Goal: Transaction & Acquisition: Download file/media

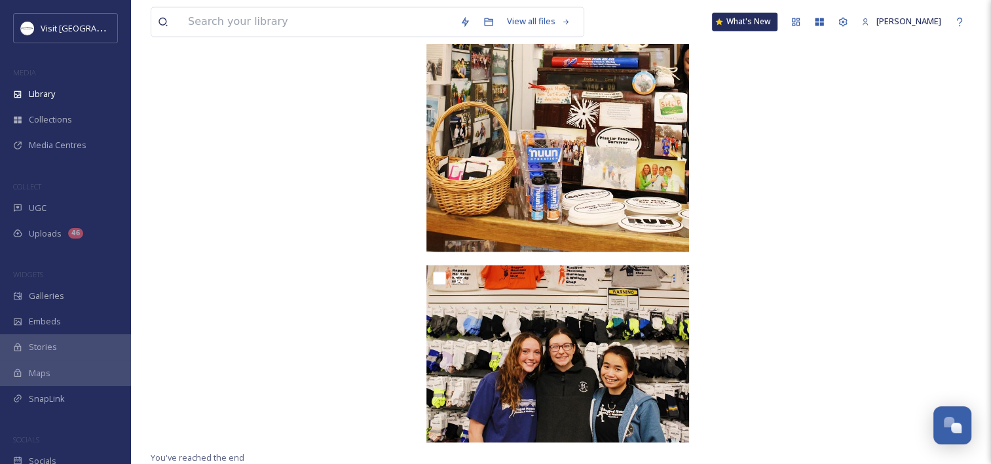
scroll to position [644, 0]
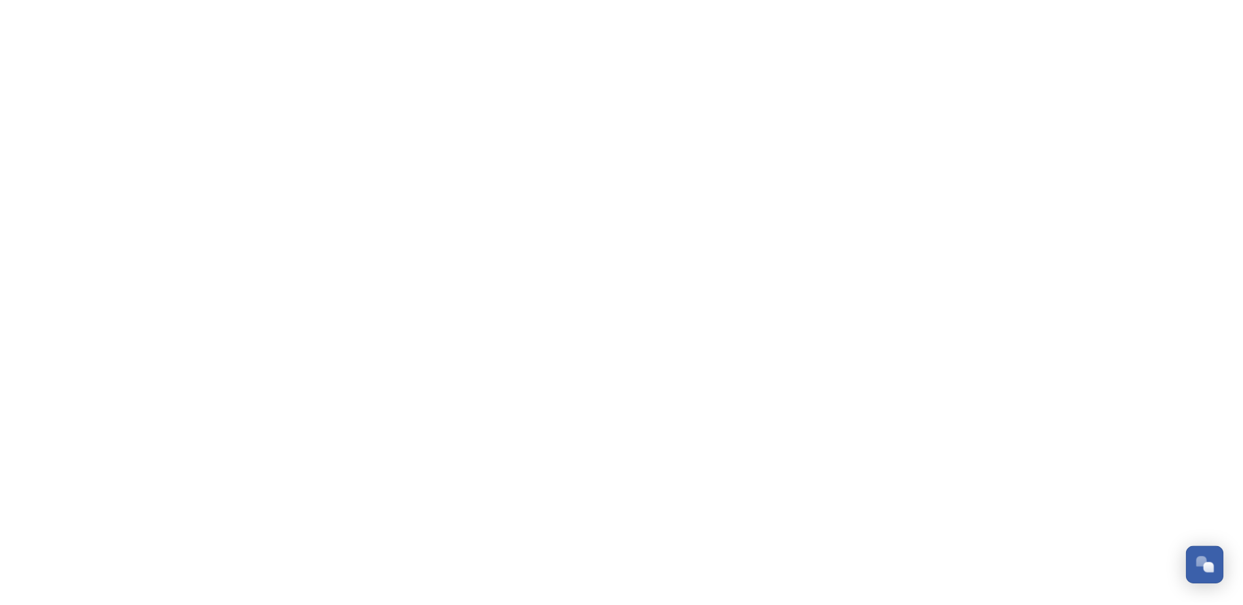
scroll to position [610, 0]
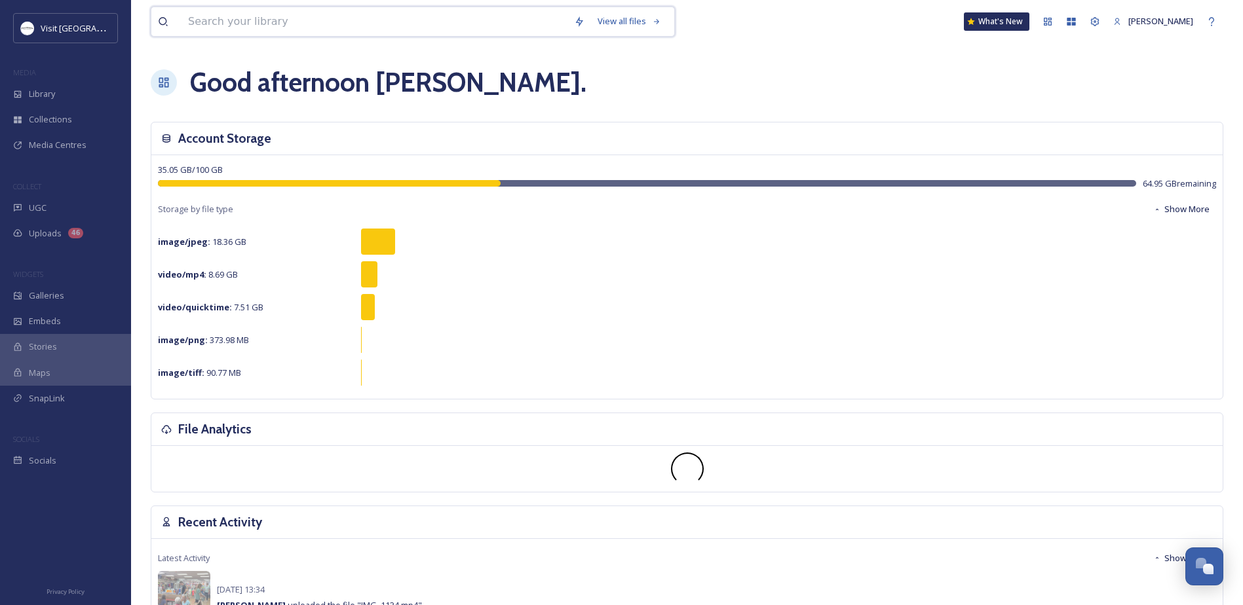
click at [208, 24] on input at bounding box center [375, 21] width 386 height 29
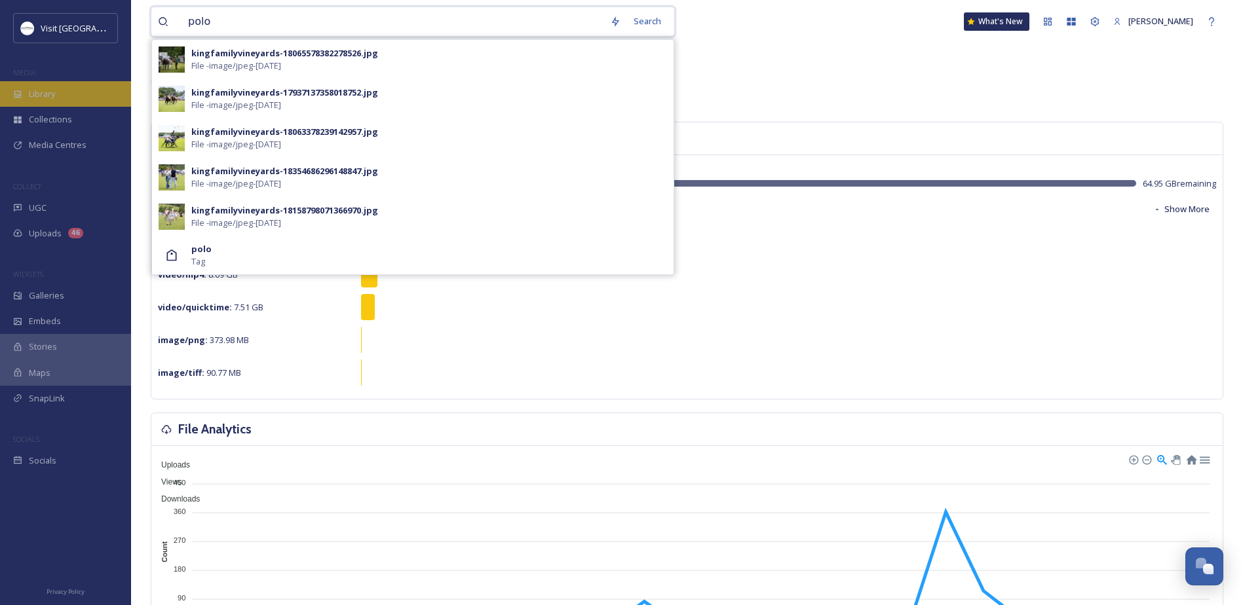
type input "polo"
click at [68, 93] on div "Library" at bounding box center [65, 94] width 131 height 26
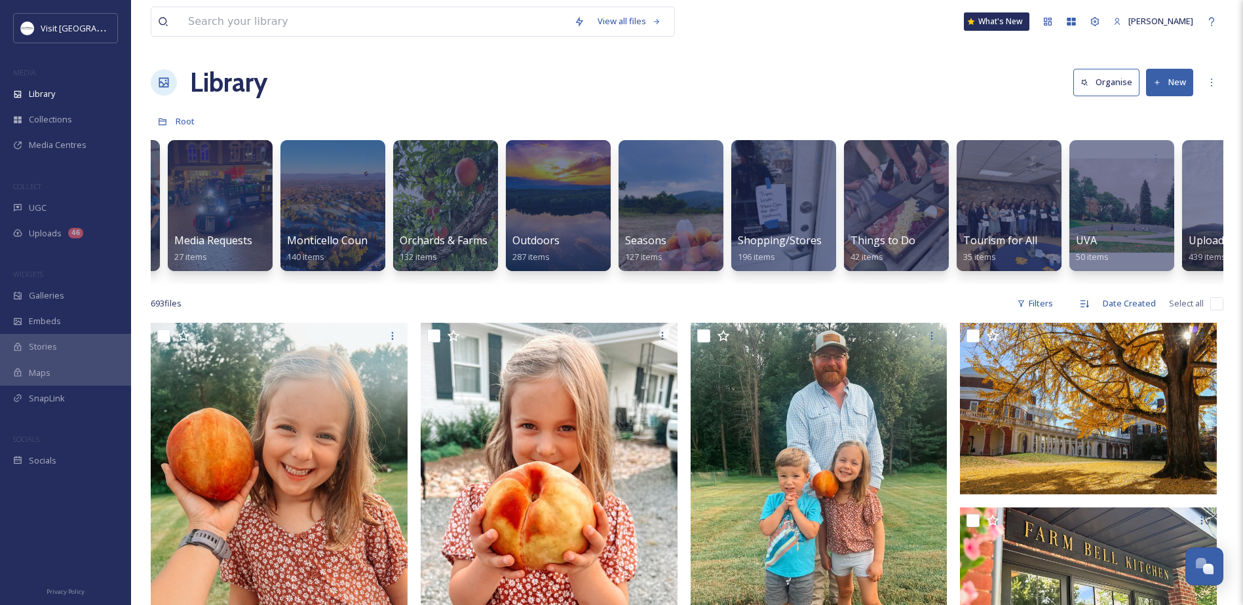
scroll to position [0, 1664]
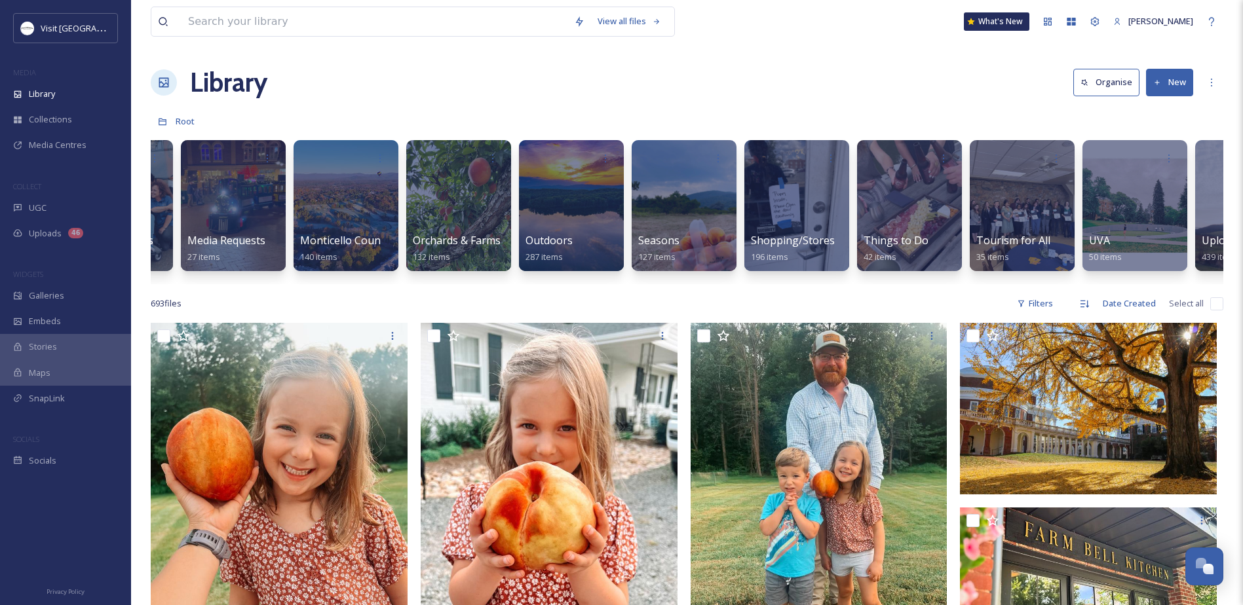
click at [1158, 81] on icon at bounding box center [1157, 83] width 9 height 9
click at [1138, 165] on div "Folder" at bounding box center [1156, 164] width 74 height 26
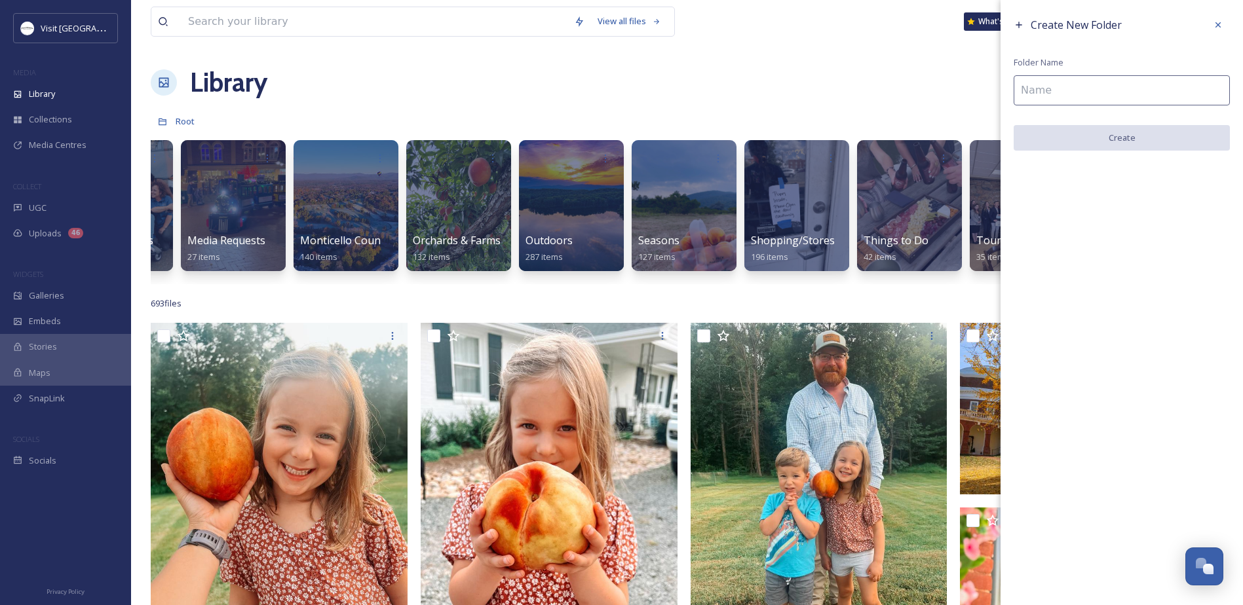
click at [1101, 95] on input at bounding box center [1122, 90] width 216 height 30
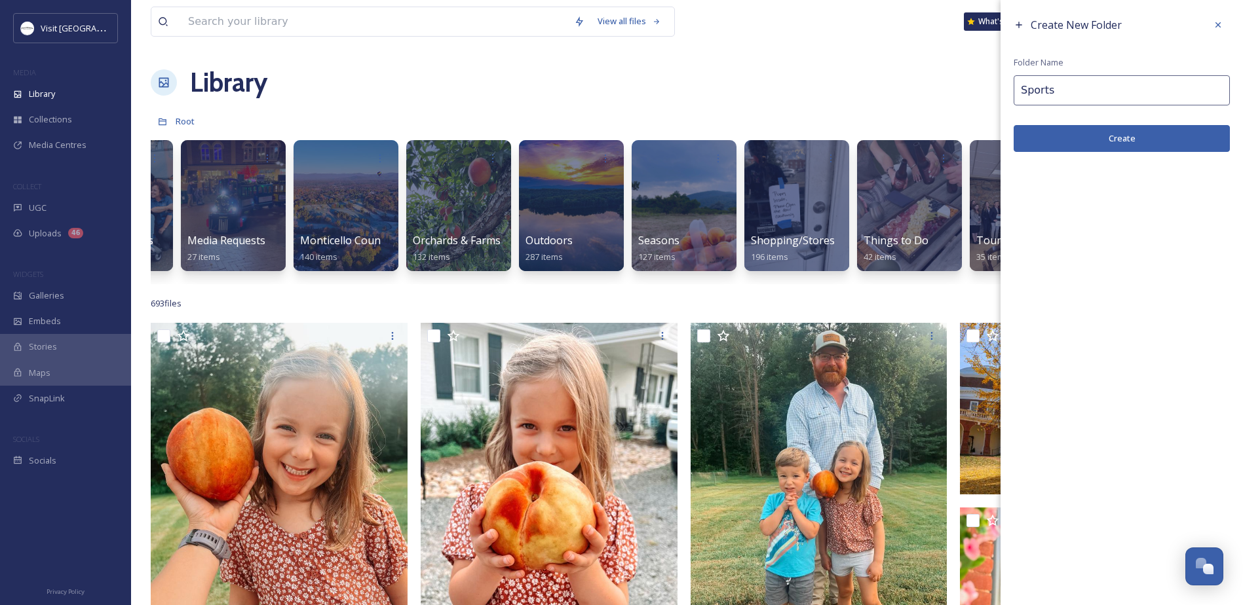
type input "Sports"
click at [1119, 134] on button "Create" at bounding box center [1122, 138] width 216 height 27
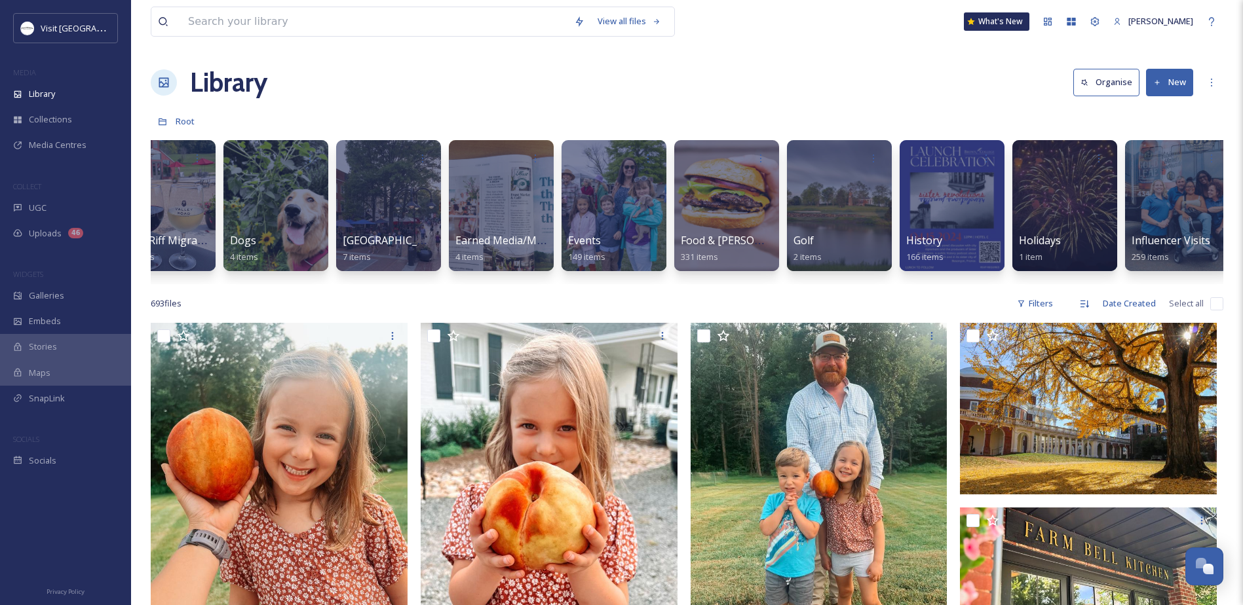
scroll to position [0, 0]
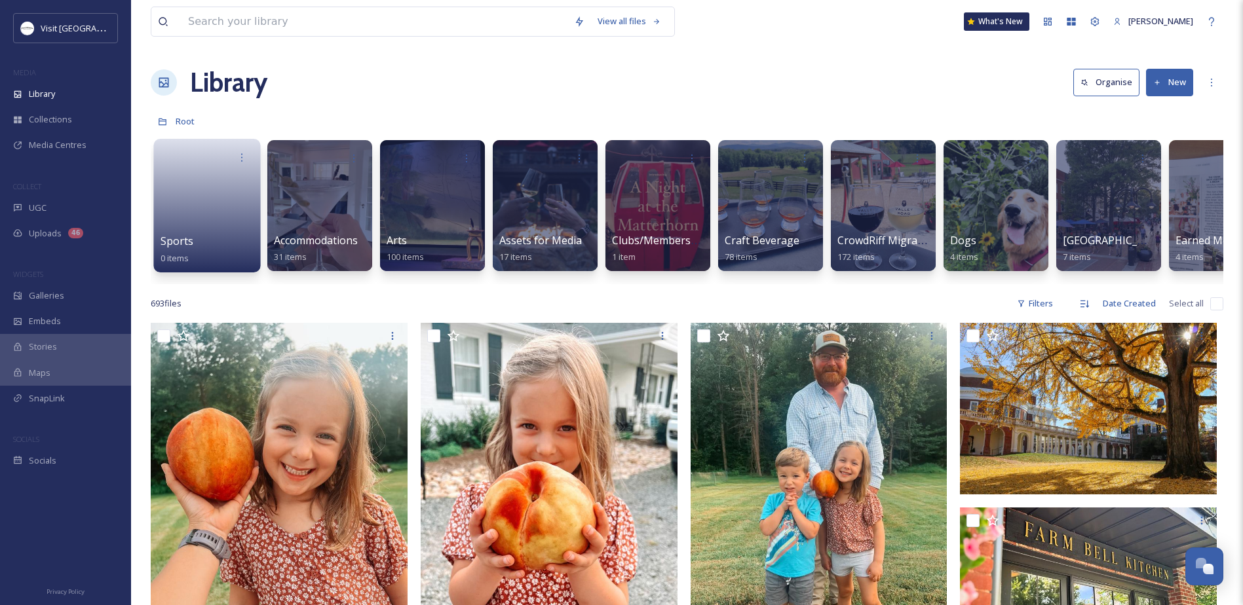
click at [190, 206] on link at bounding box center [208, 202] width 94 height 64
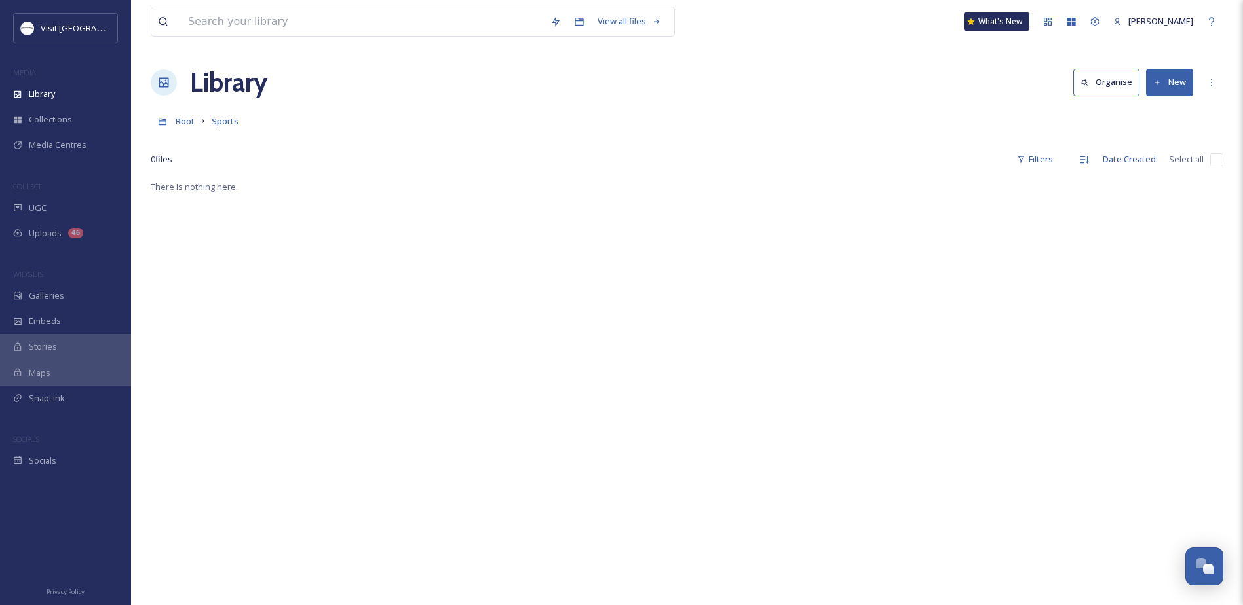
click at [1184, 79] on button "New" at bounding box center [1169, 82] width 47 height 27
click at [1148, 110] on span "File Upload" at bounding box center [1163, 113] width 43 height 12
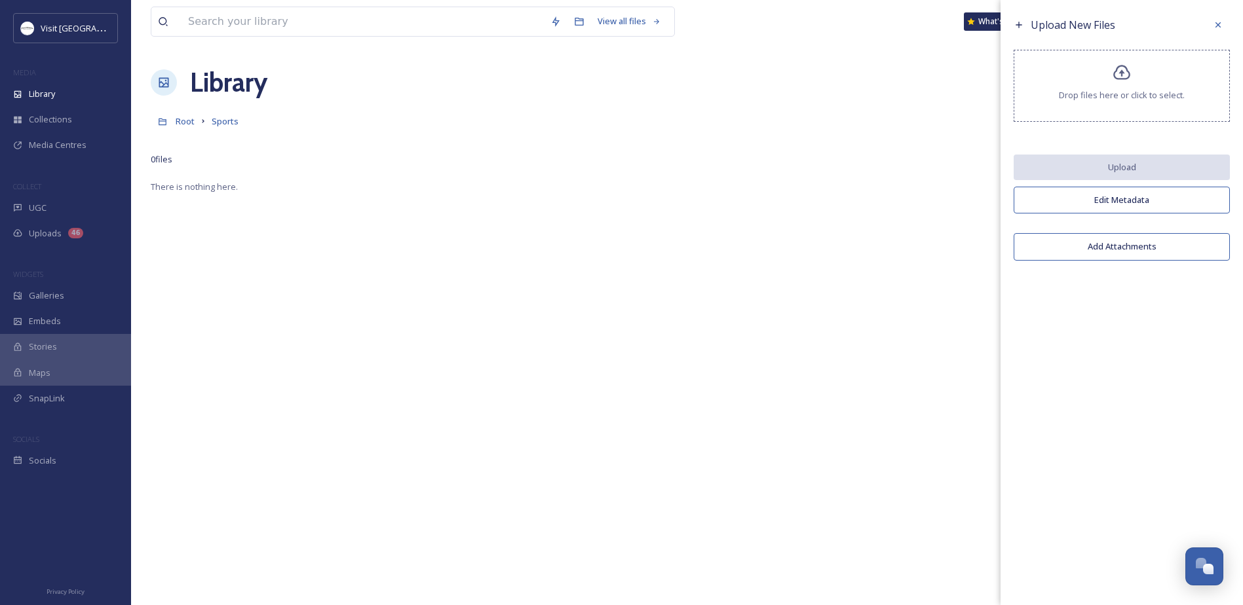
click at [816, 191] on div "There is nothing here." at bounding box center [687, 481] width 1073 height 605
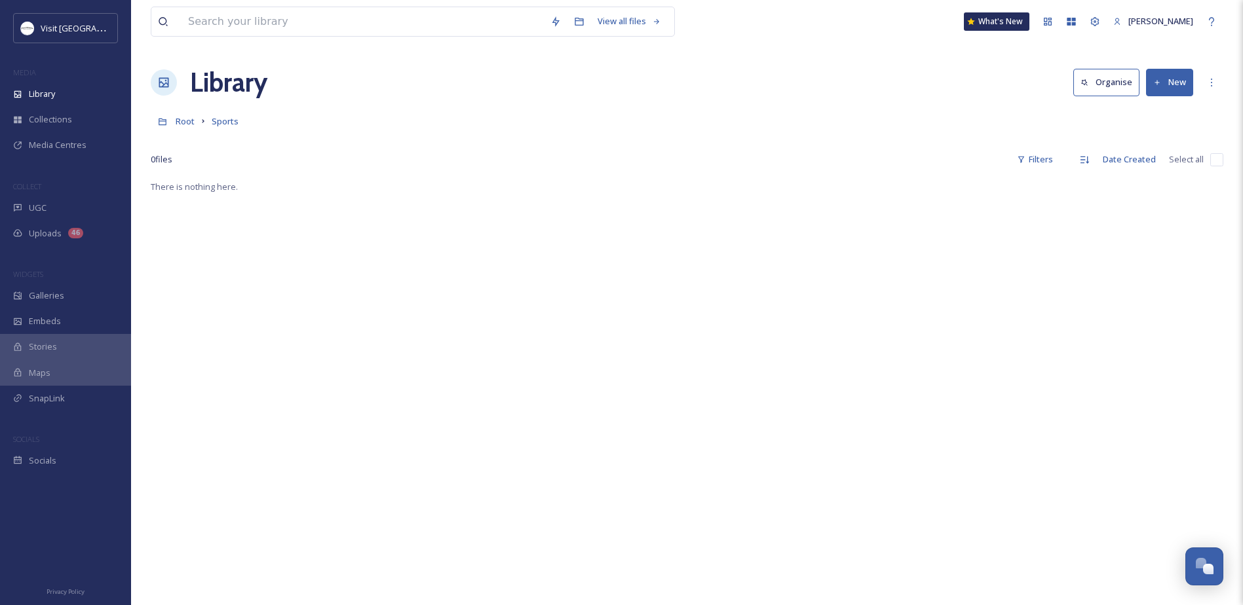
click at [1160, 88] on button "New" at bounding box center [1169, 82] width 47 height 27
click at [1156, 166] on span "Folder" at bounding box center [1154, 164] width 25 height 12
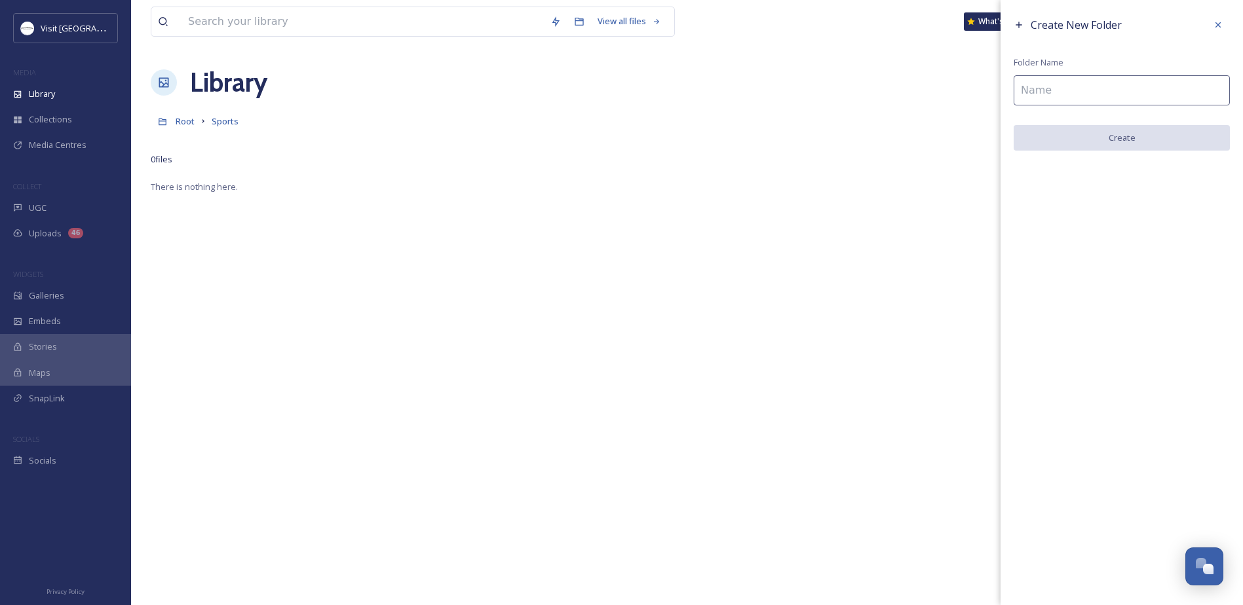
click at [1083, 99] on input at bounding box center [1122, 90] width 216 height 30
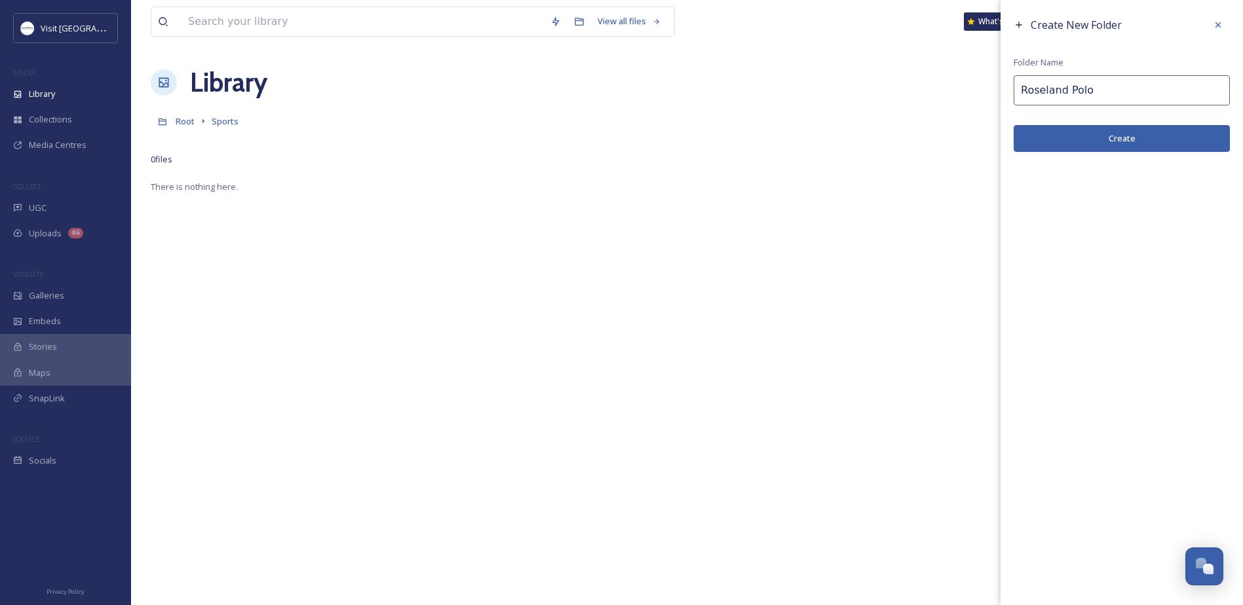
type input "Roseland Polo"
click at [1086, 144] on button "Create" at bounding box center [1122, 138] width 216 height 27
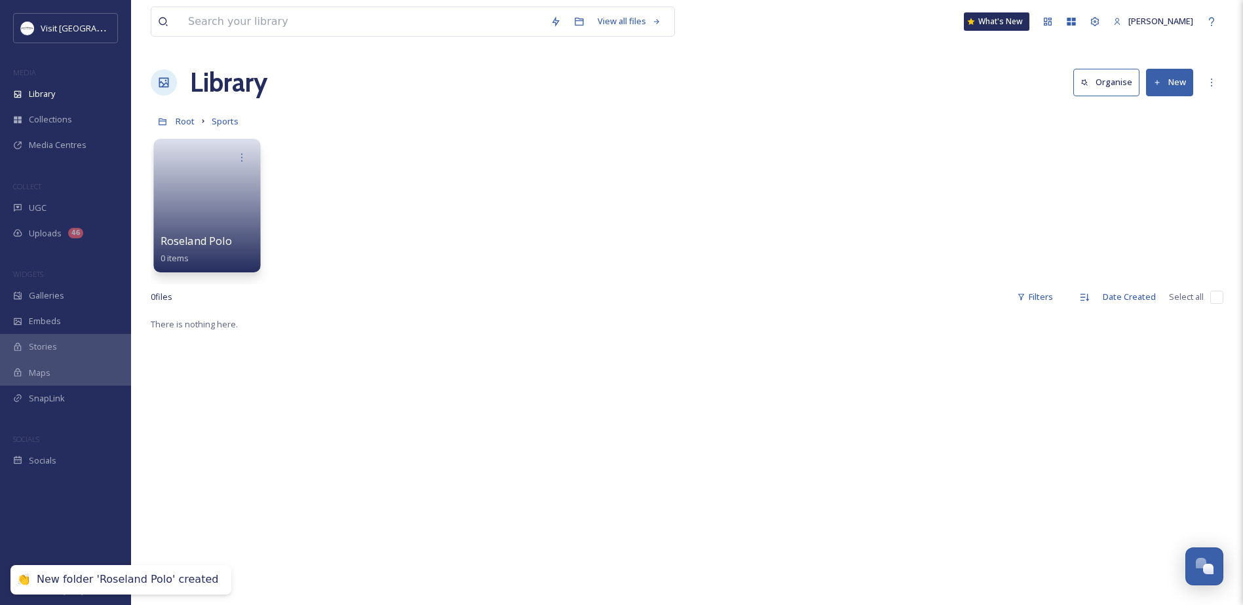
click at [227, 184] on link at bounding box center [208, 202] width 94 height 64
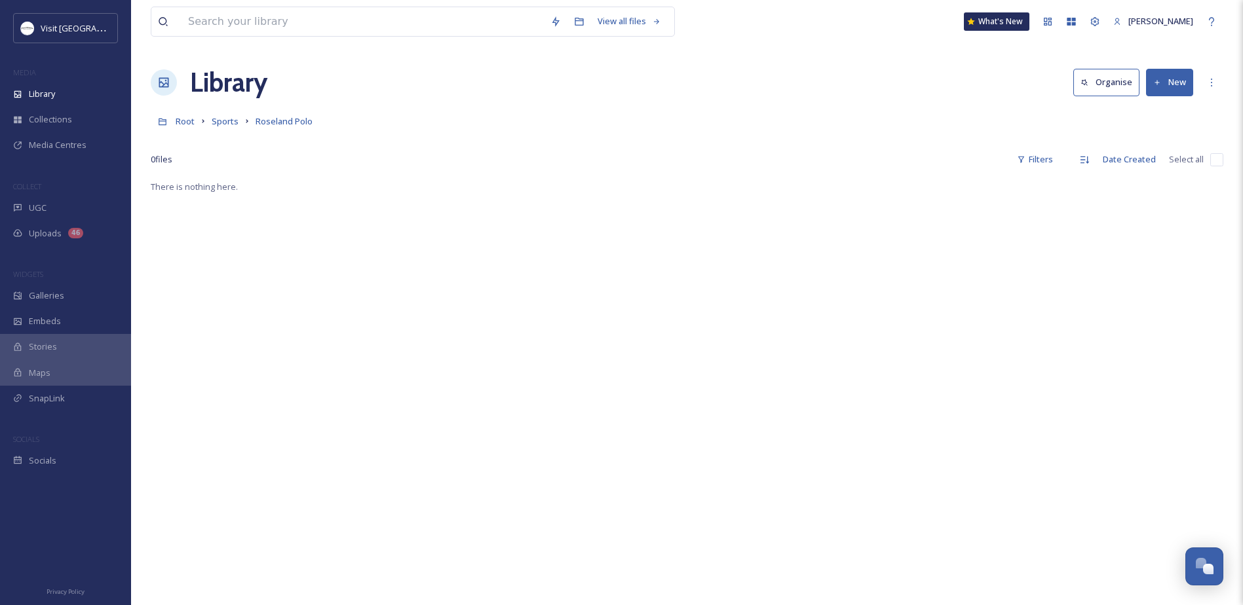
click at [1160, 82] on icon at bounding box center [1157, 83] width 9 height 9
click at [1147, 107] on span "File Upload" at bounding box center [1163, 113] width 43 height 12
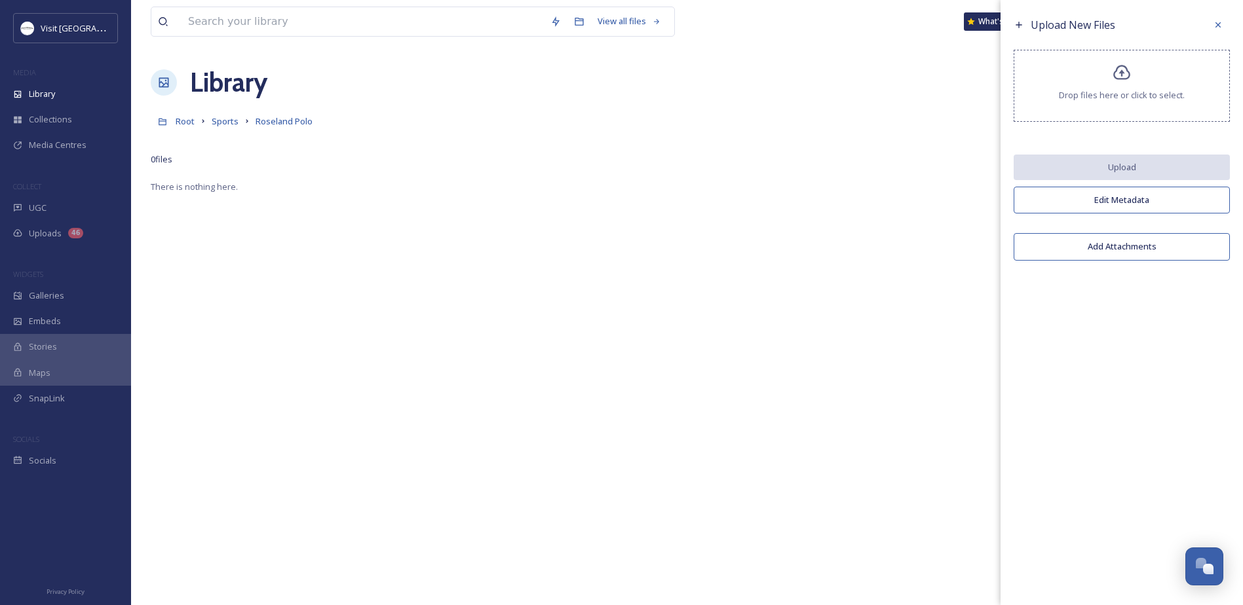
click at [1128, 54] on div "Drop files here or click to select." at bounding box center [1122, 86] width 216 height 72
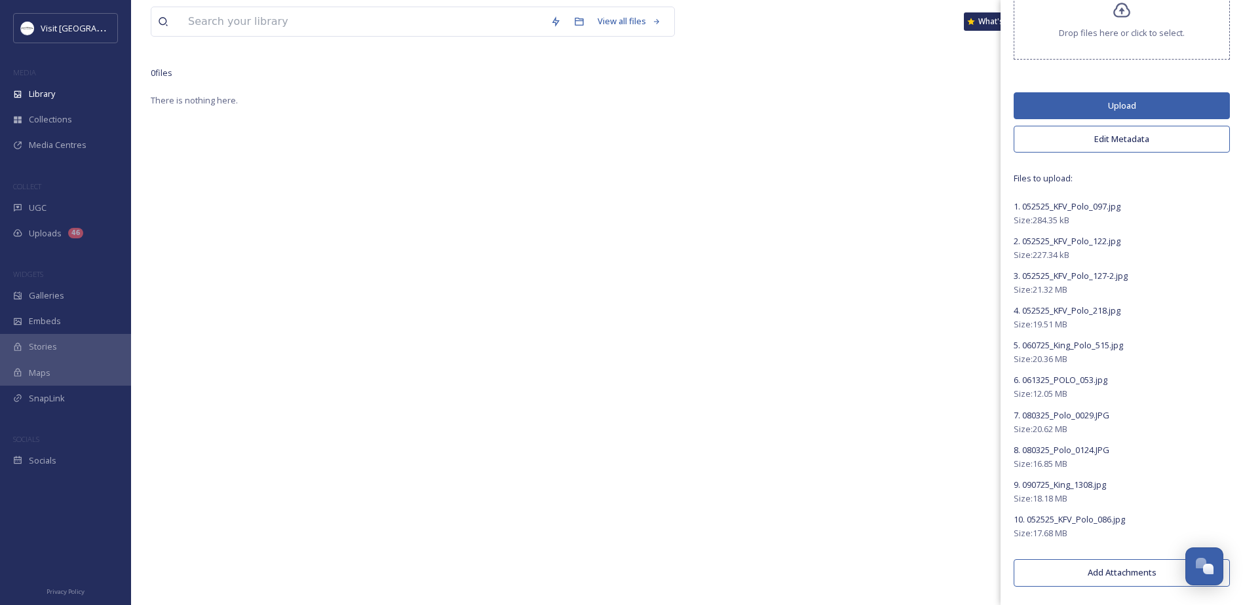
scroll to position [179, 0]
click at [1111, 145] on button "Edit Metadata" at bounding box center [1122, 139] width 216 height 27
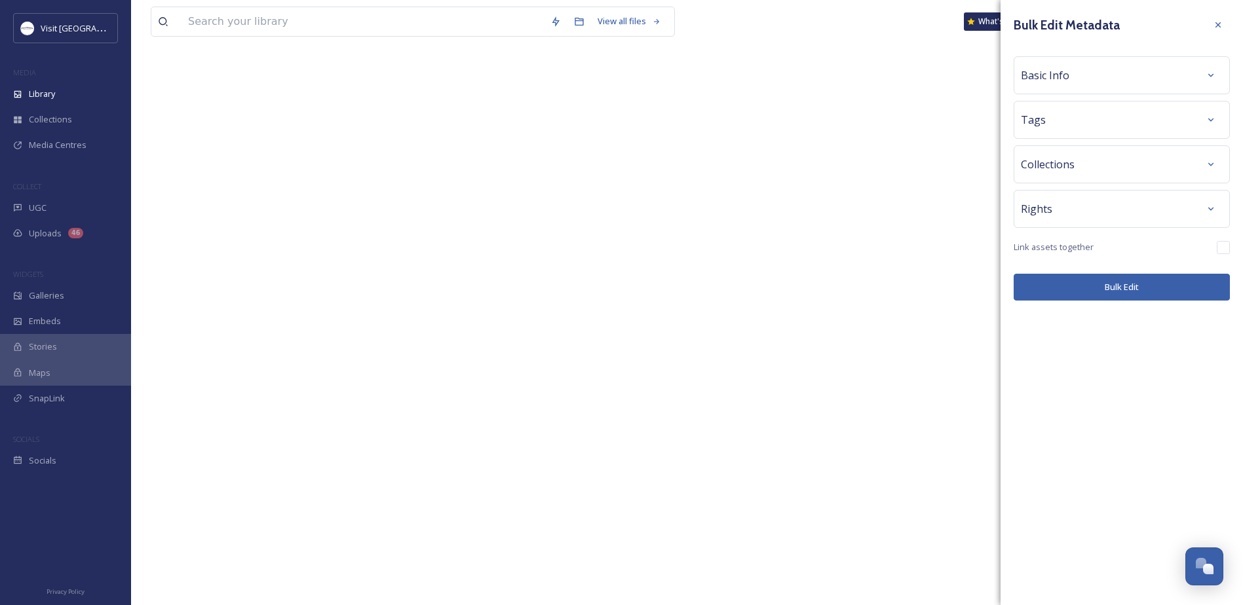
scroll to position [0, 0]
click at [1063, 126] on div "Tags" at bounding box center [1122, 120] width 202 height 24
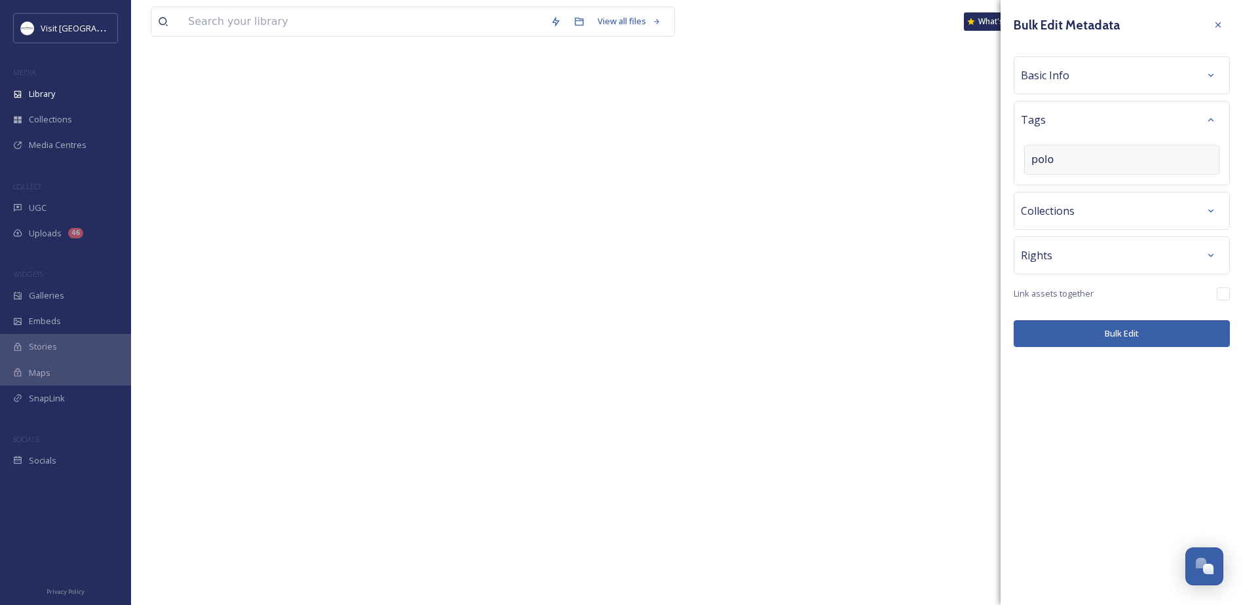
type input "polo"
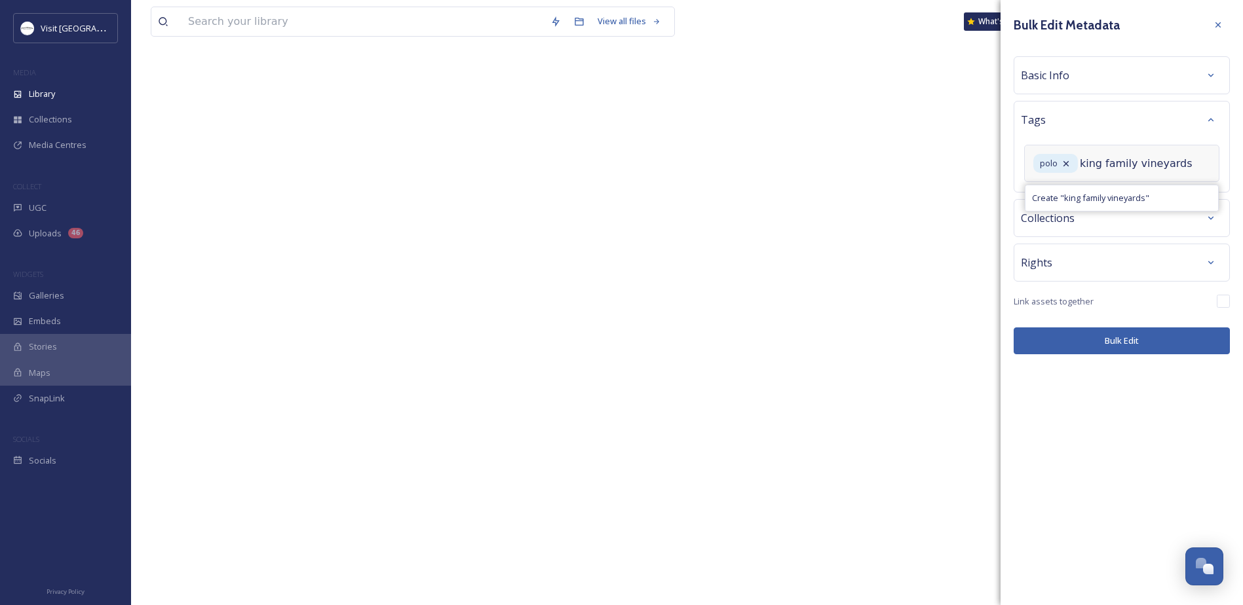
type input "king family vineyards"
click at [1062, 80] on span "Basic Info" at bounding box center [1045, 75] width 48 height 16
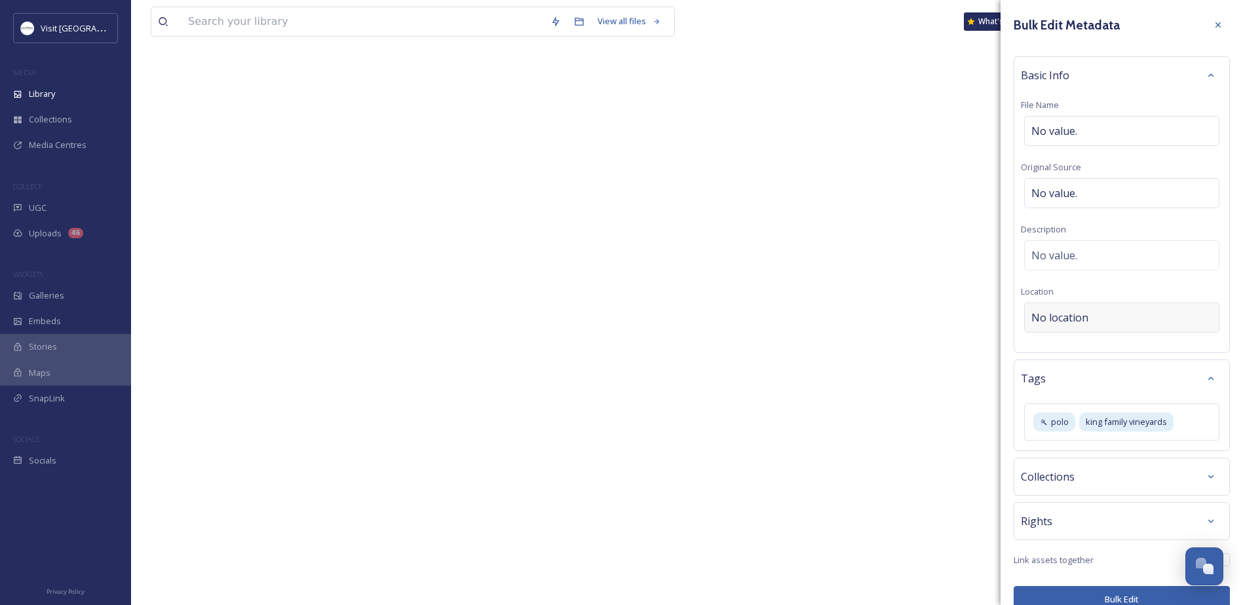
click at [1050, 318] on span "No location" at bounding box center [1059, 318] width 57 height 16
drag, startPoint x: 1050, startPoint y: 318, endPoint x: 1054, endPoint y: 342, distance: 24.6
click at [1054, 342] on div "Basic Info File Name No value. Original Source No value. Description No value. …" at bounding box center [1122, 204] width 216 height 297
type input "roseland polo"
click at [1090, 365] on span "[STREET_ADDRESS]" at bounding box center [1061, 367] width 58 height 9
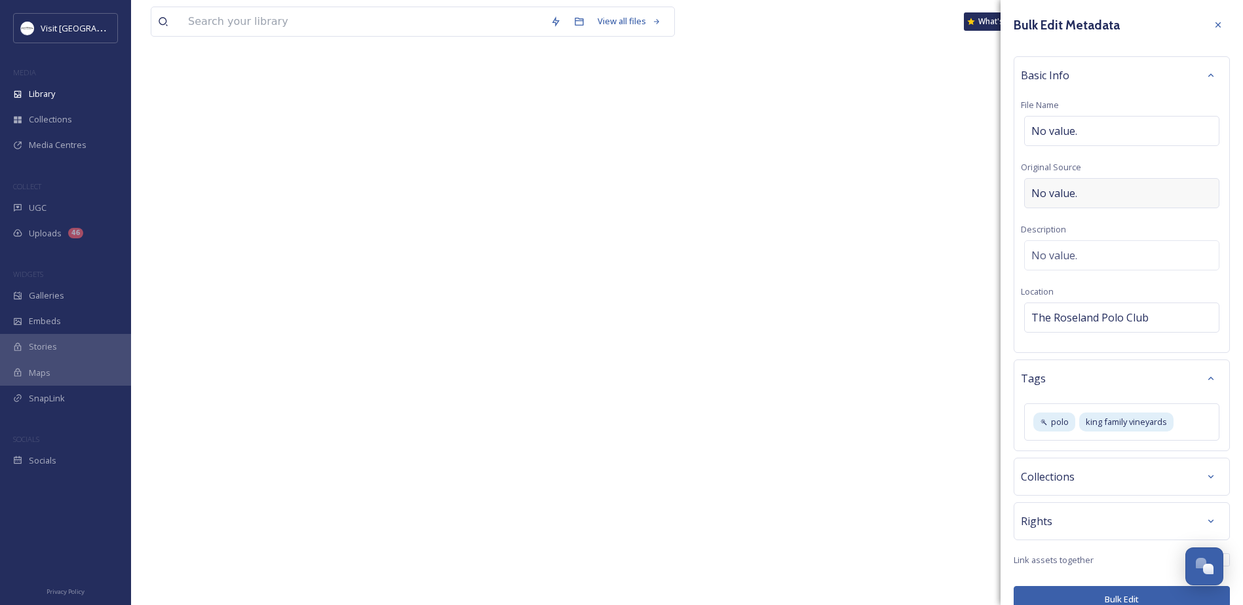
click at [1078, 191] on div "No value." at bounding box center [1121, 193] width 195 height 30
type input "[PERSON_NAME] Photography"
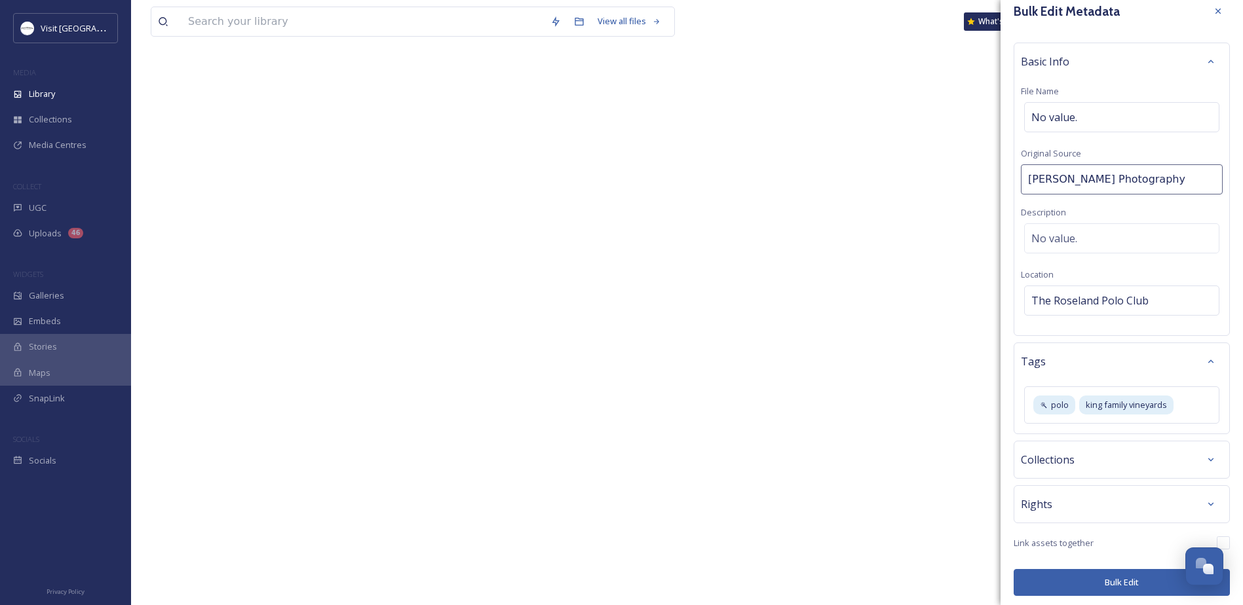
scroll to position [18, 0]
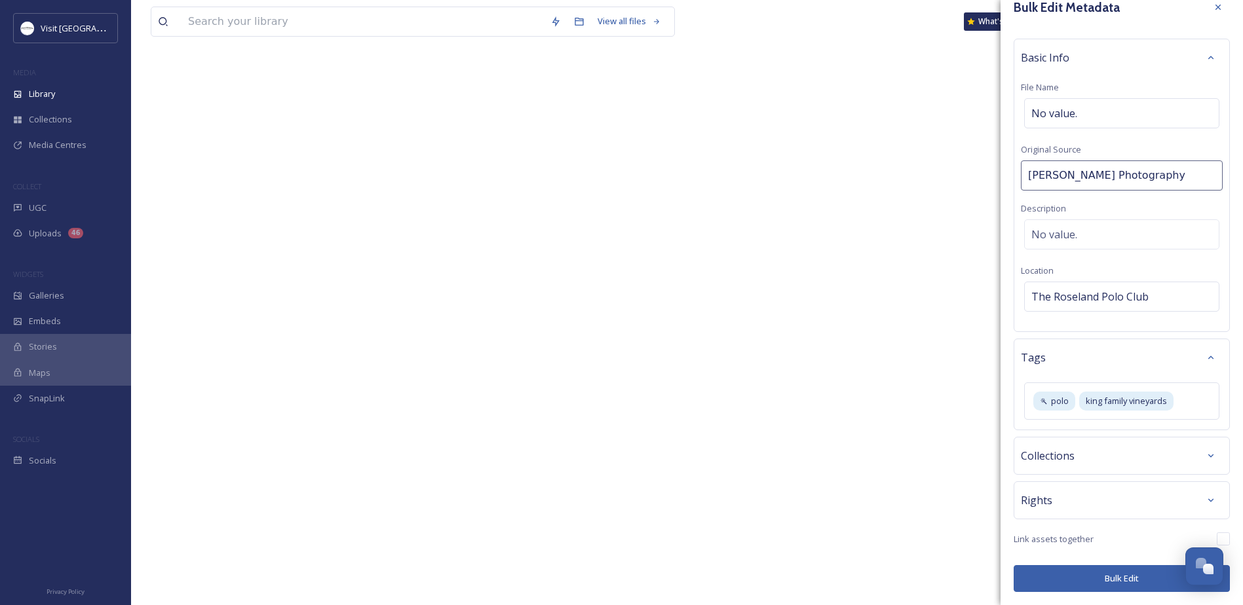
click at [1085, 484] on div "Bulk Edit Metadata Basic Info File Name No value. Original Source [PERSON_NAME]…" at bounding box center [1122, 293] width 242 height 623
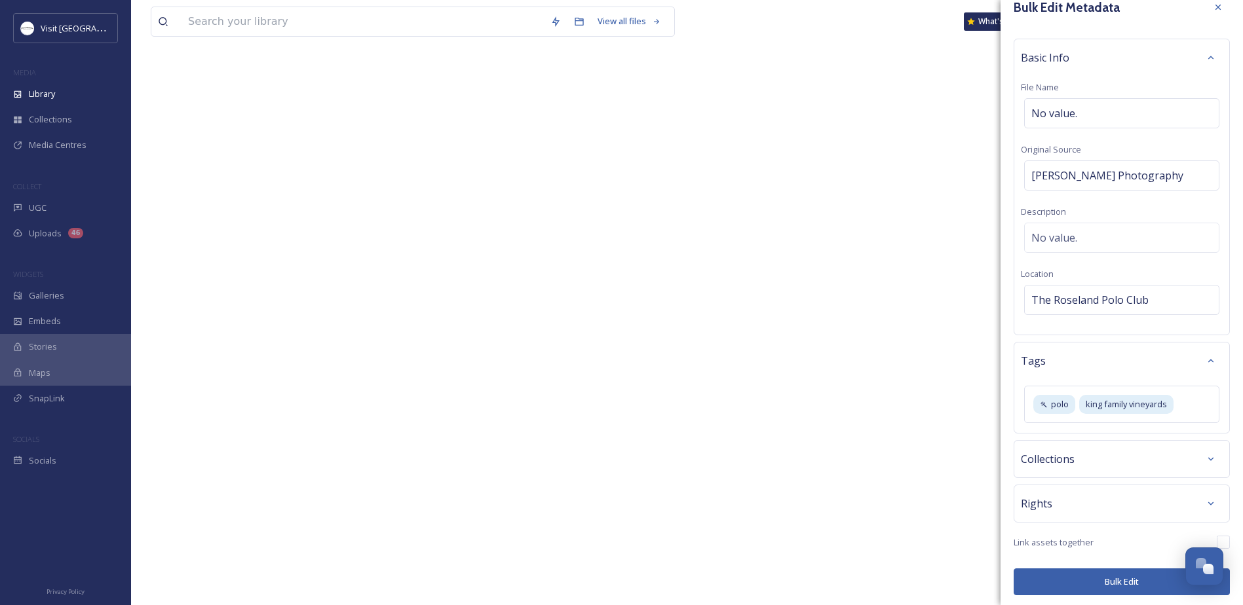
click at [1083, 497] on div "Rights" at bounding box center [1122, 504] width 202 height 24
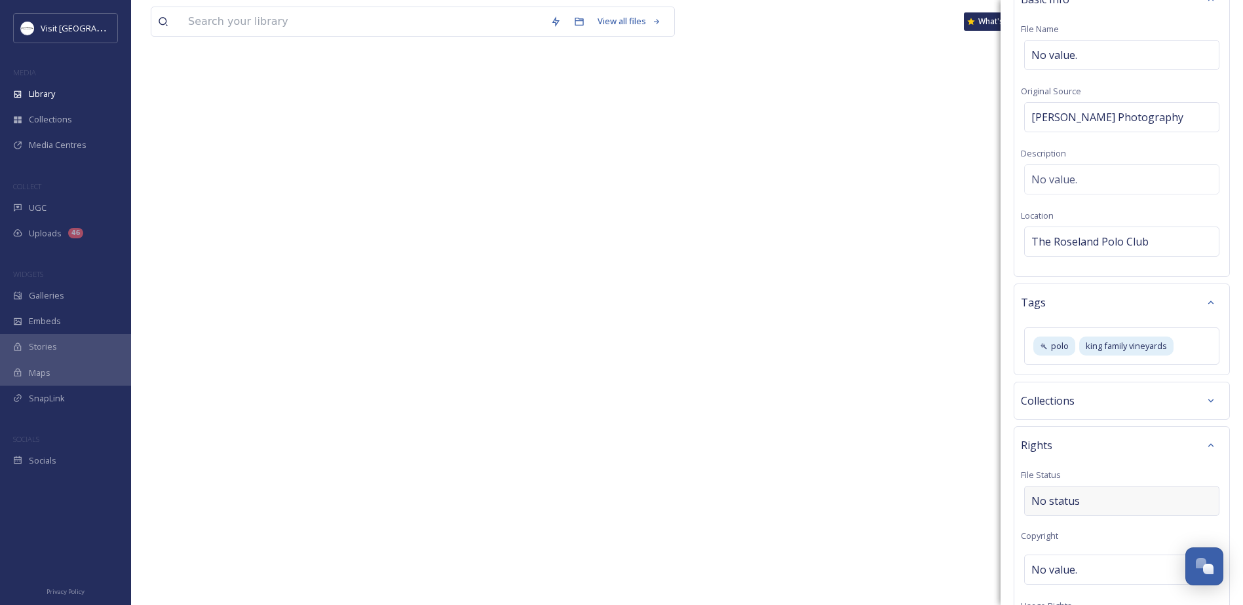
scroll to position [149, 0]
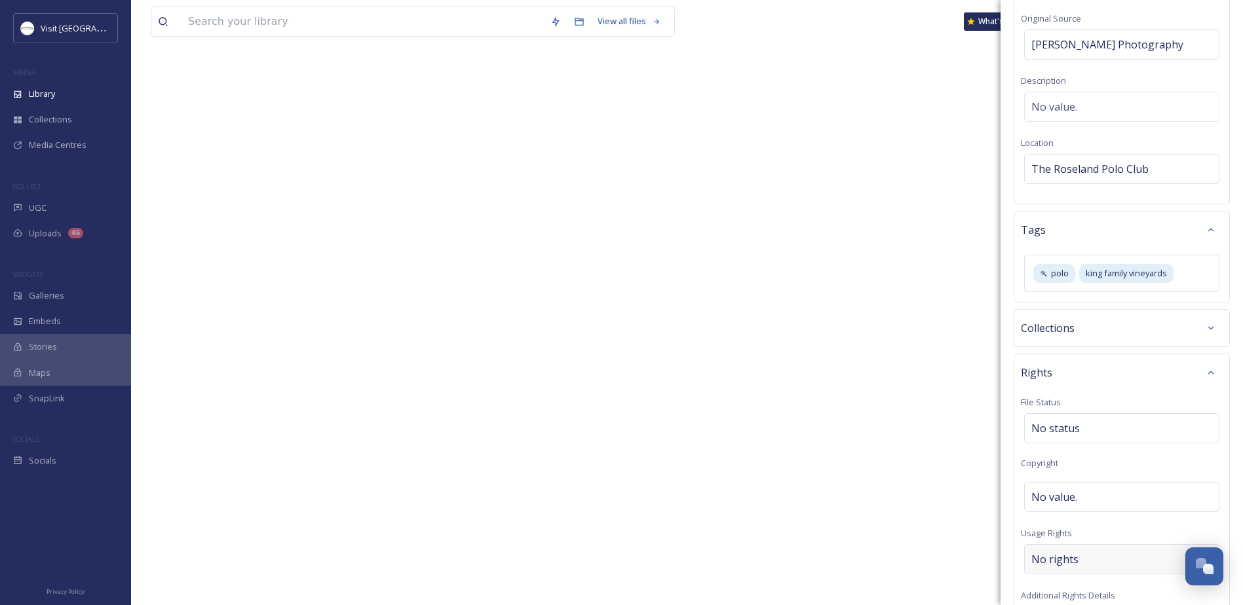
click at [1033, 552] on div "No rights" at bounding box center [1121, 560] width 195 height 30
click at [1047, 565] on input at bounding box center [1100, 562] width 144 height 29
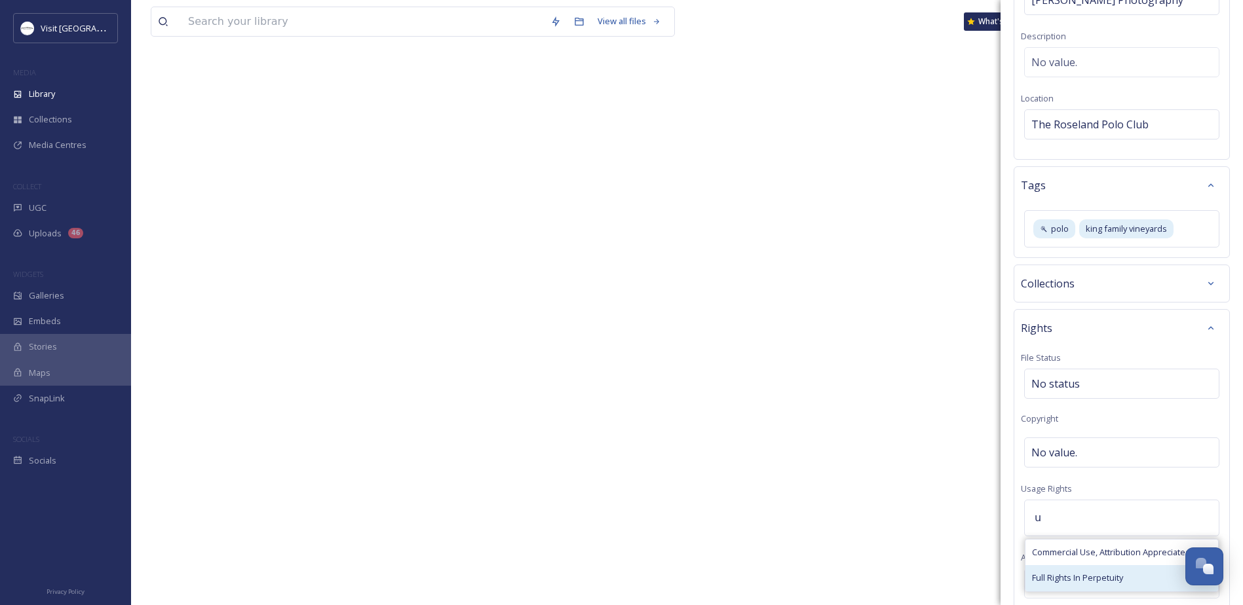
scroll to position [214, 0]
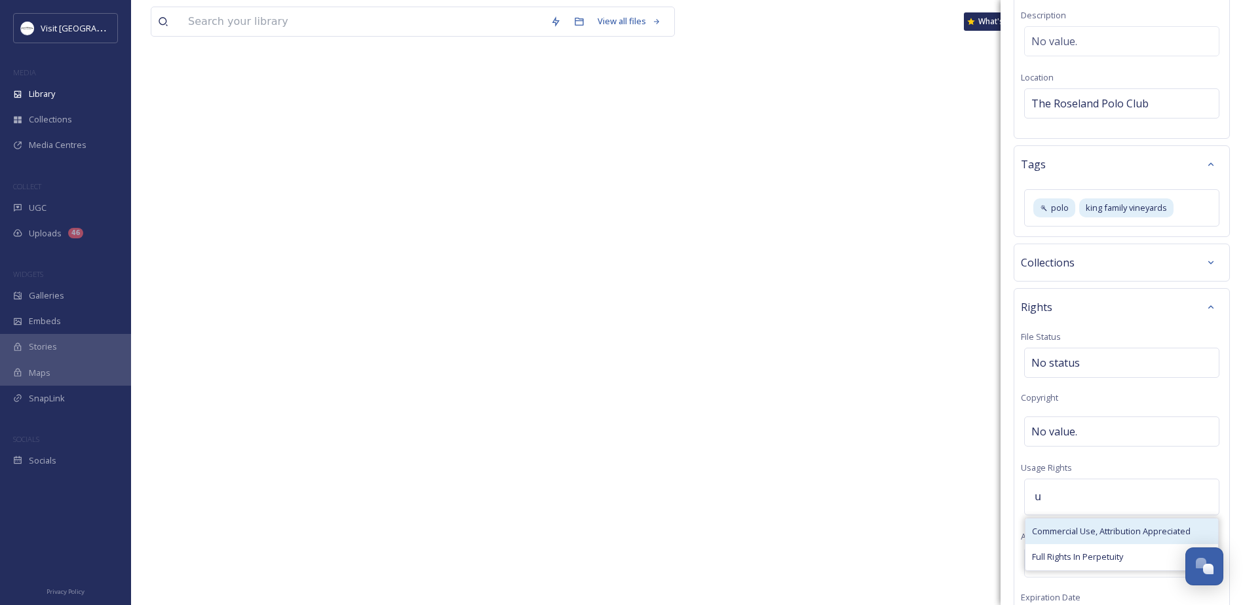
type input "u"
click at [1071, 535] on span "Commercial Use, Attribution Appreciated" at bounding box center [1111, 532] width 159 height 12
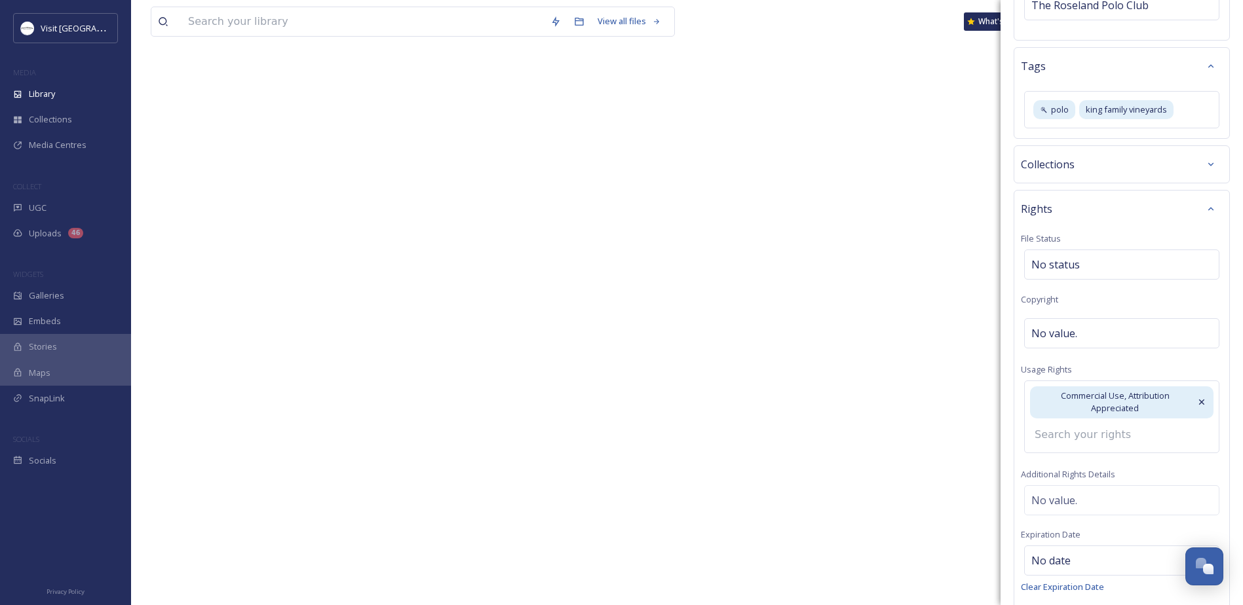
scroll to position [445, 0]
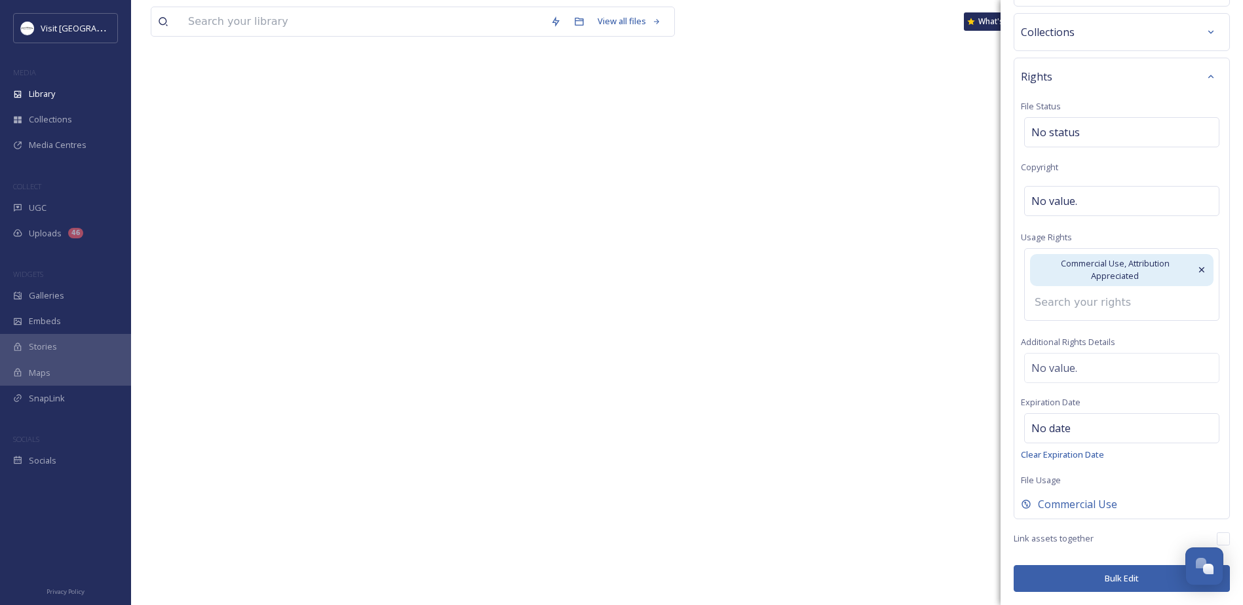
click at [1097, 581] on button "Bulk Edit" at bounding box center [1122, 578] width 216 height 27
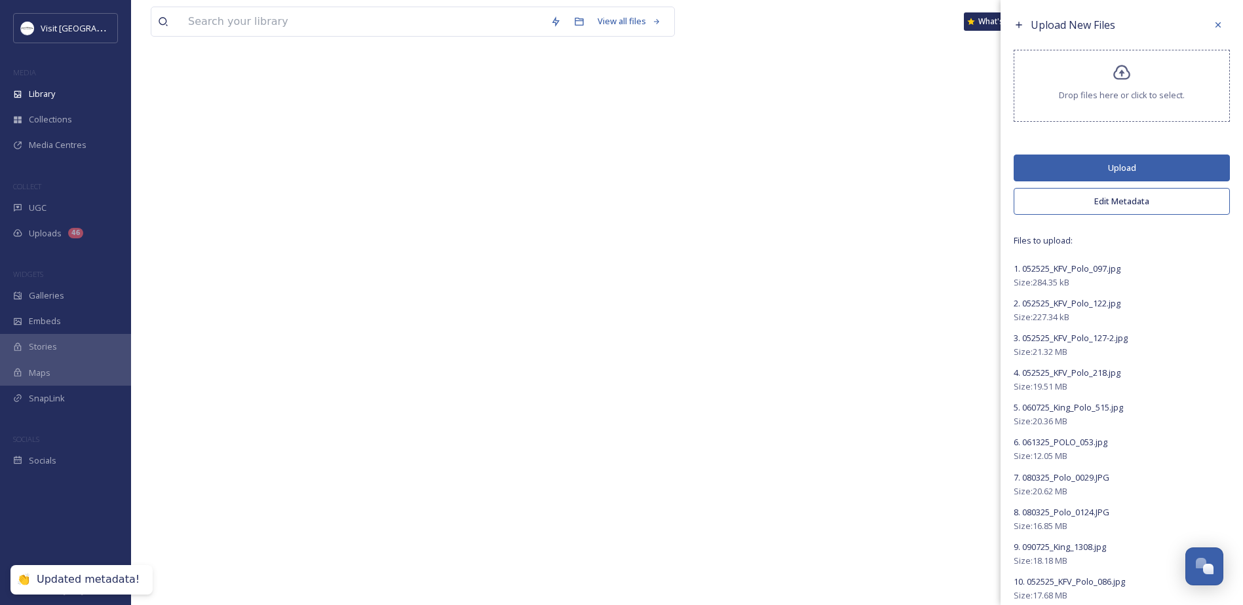
click at [1124, 171] on button "Upload" at bounding box center [1122, 168] width 216 height 27
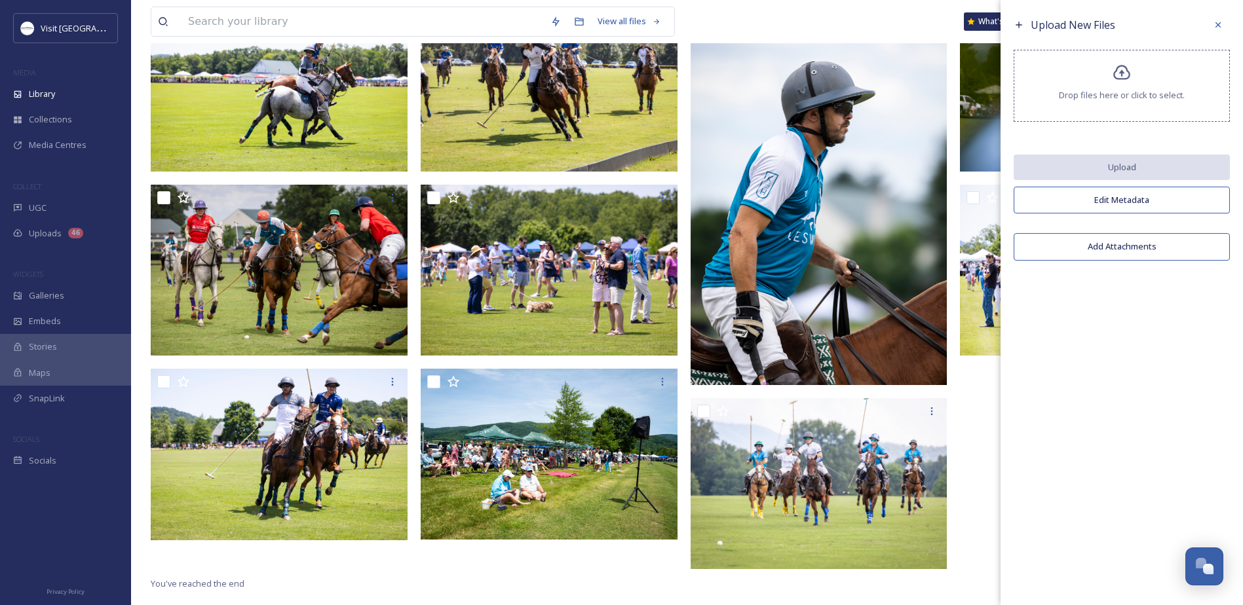
click at [580, 554] on div at bounding box center [552, 288] width 263 height 576
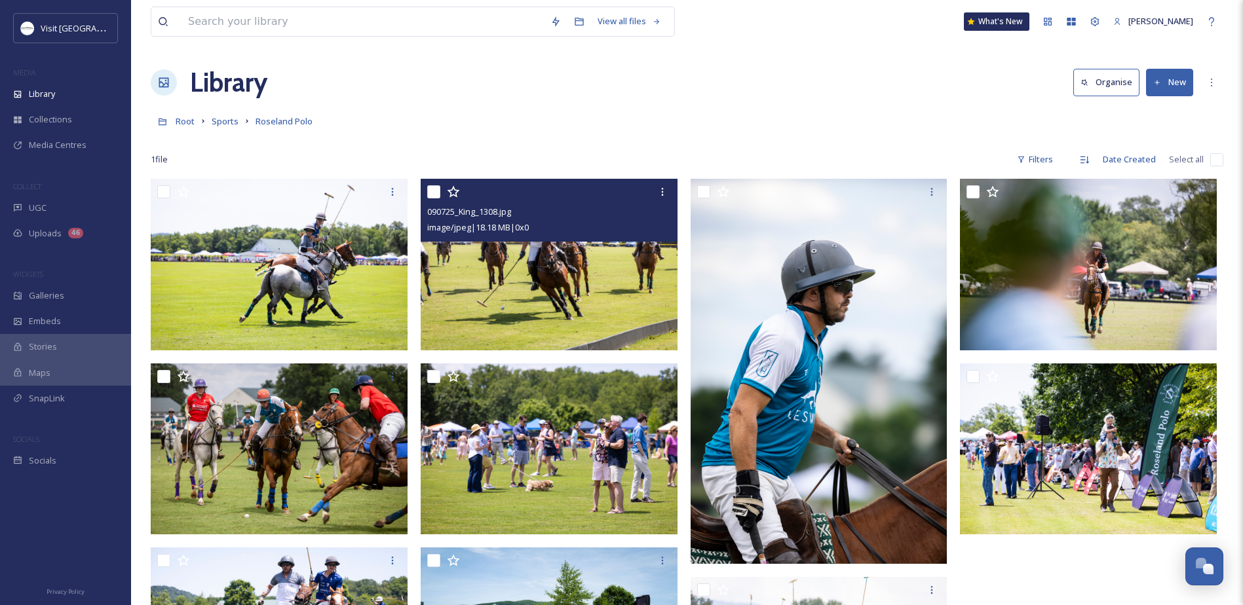
click at [511, 278] on img at bounding box center [549, 264] width 257 height 171
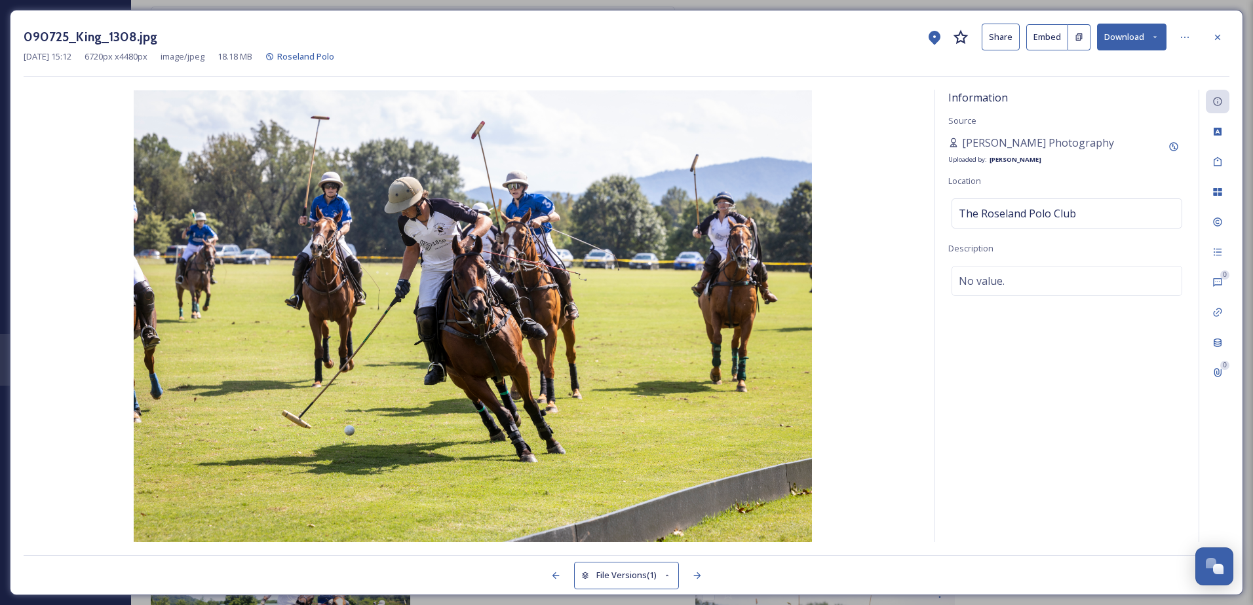
click at [1153, 27] on button "Download" at bounding box center [1131, 37] width 69 height 27
click at [1083, 71] on span "Download Original (6720 x 4480)" at bounding box center [1097, 67] width 124 height 12
click at [1150, 33] on button "Download" at bounding box center [1131, 37] width 69 height 27
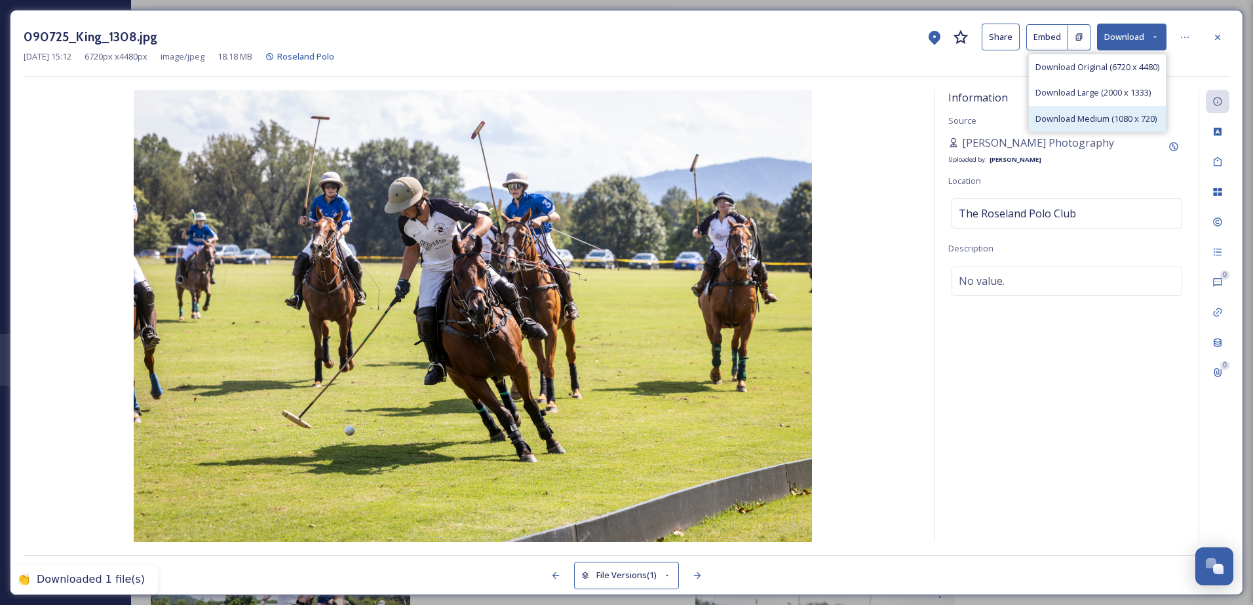
click at [1094, 127] on div "Download Medium (1080 x 720)" at bounding box center [1097, 119] width 137 height 26
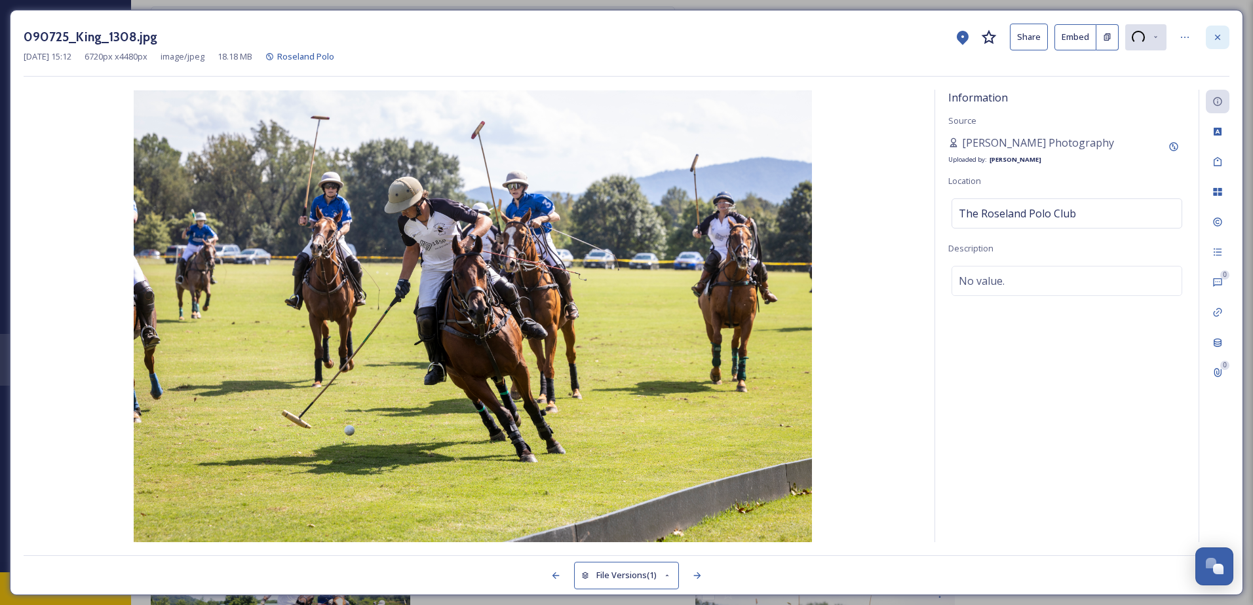
click at [1214, 38] on icon at bounding box center [1217, 37] width 10 height 10
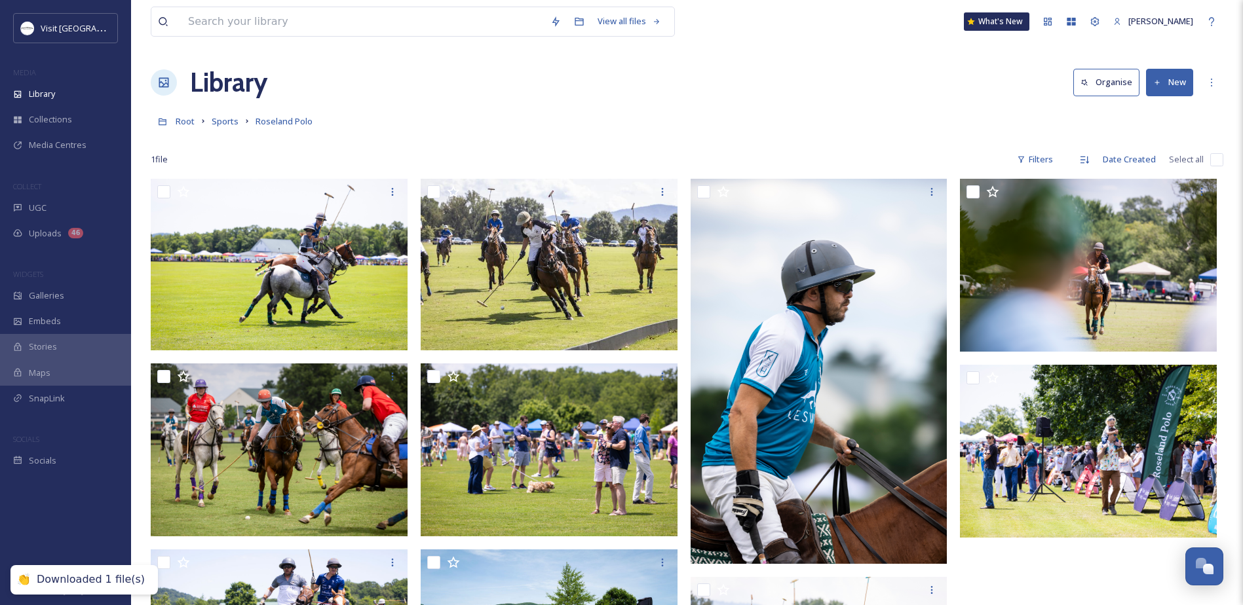
click at [1212, 159] on input "checkbox" at bounding box center [1216, 159] width 13 height 13
checkbox input "true"
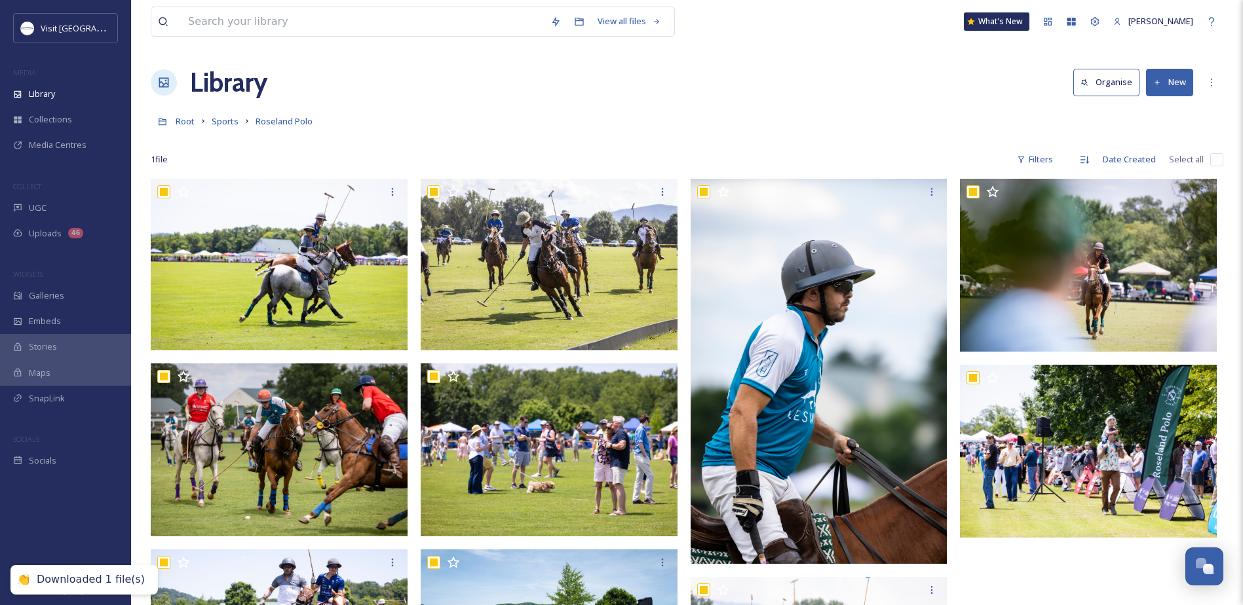
checkbox input "true"
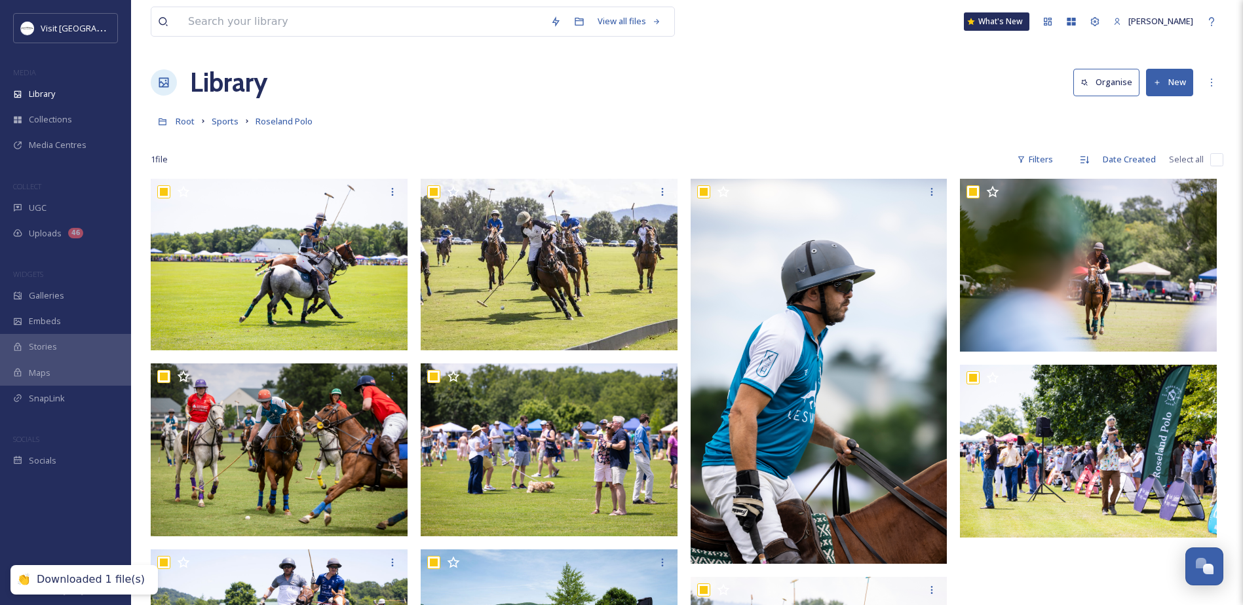
checkbox input "true"
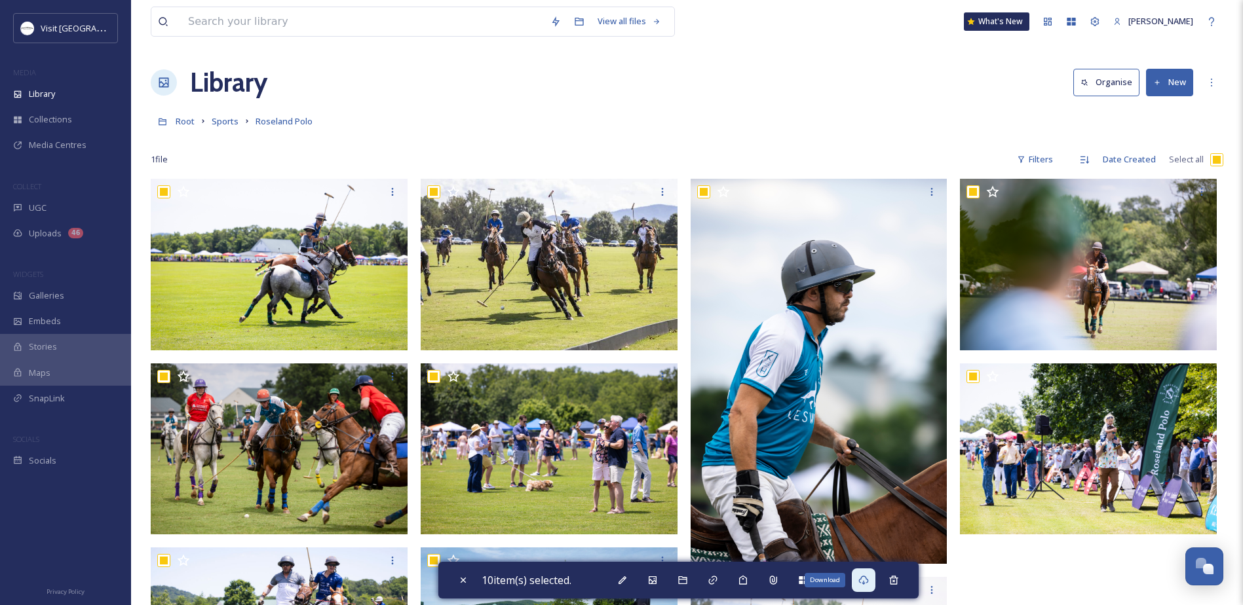
click at [863, 582] on icon at bounding box center [863, 580] width 10 height 9
click at [620, 164] on div "1 file Filters Date Created Select all" at bounding box center [687, 160] width 1073 height 26
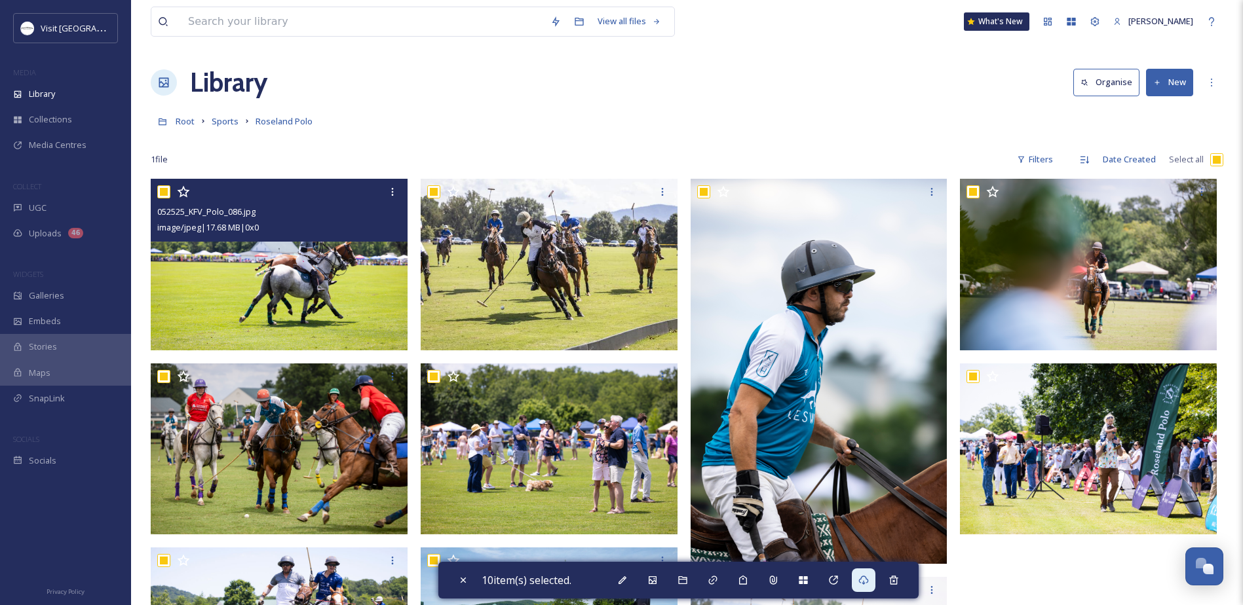
click at [269, 280] on img at bounding box center [279, 264] width 257 height 171
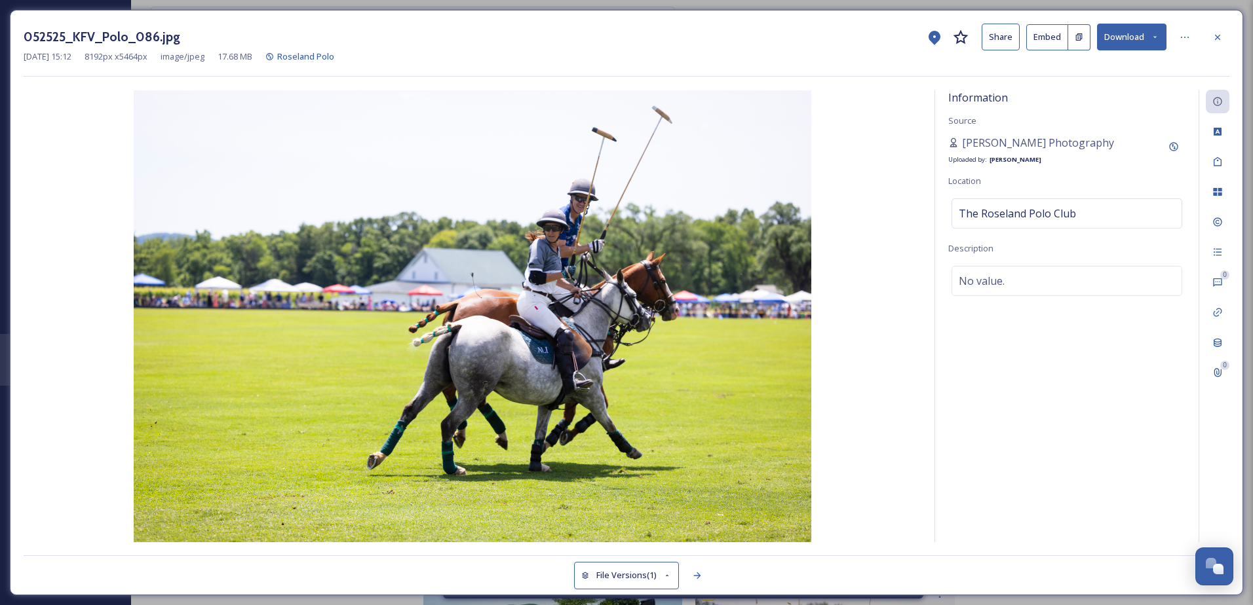
click at [1134, 40] on button "Download" at bounding box center [1131, 37] width 69 height 27
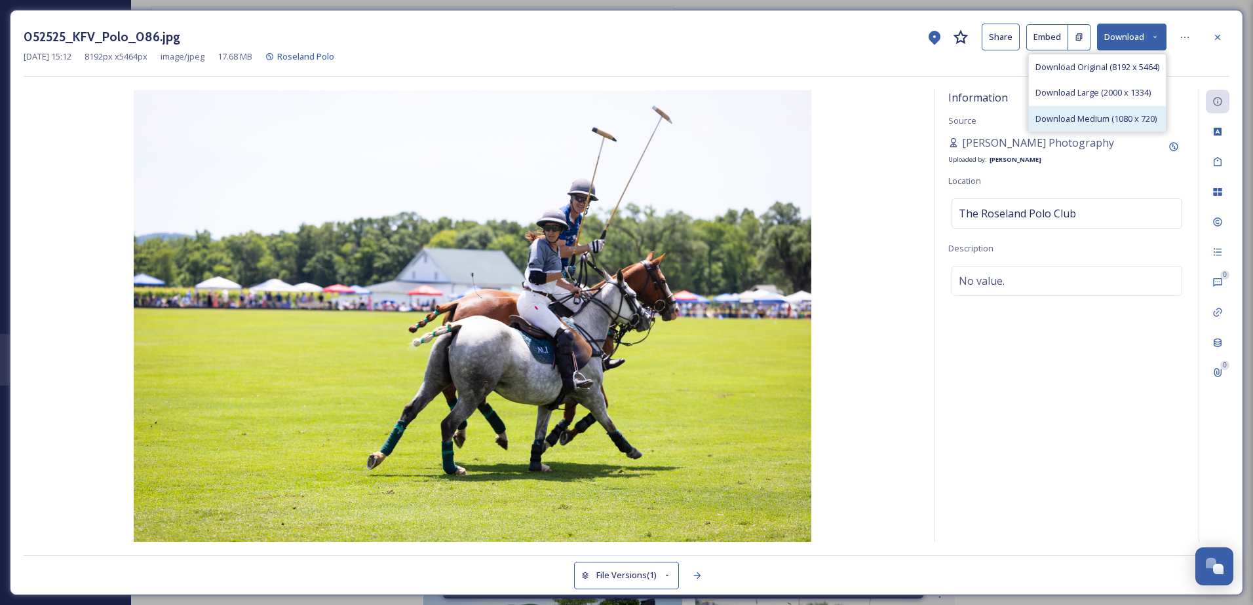
click at [1085, 121] on span "Download Medium (1080 x 720)" at bounding box center [1095, 119] width 121 height 12
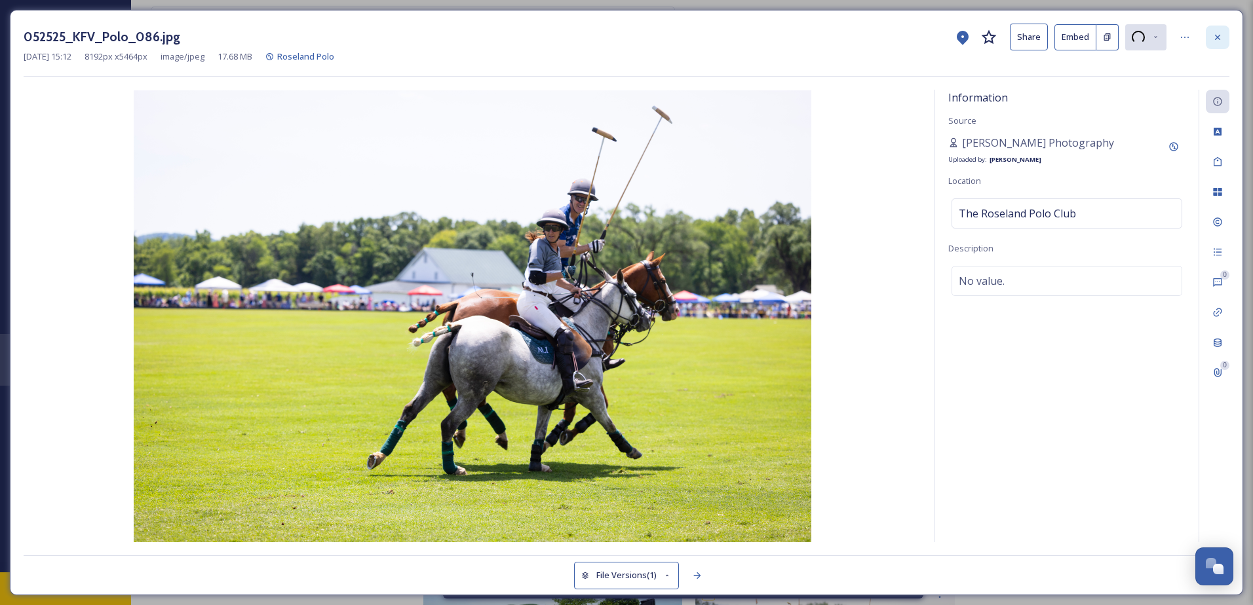
click at [1215, 37] on icon at bounding box center [1217, 37] width 10 height 10
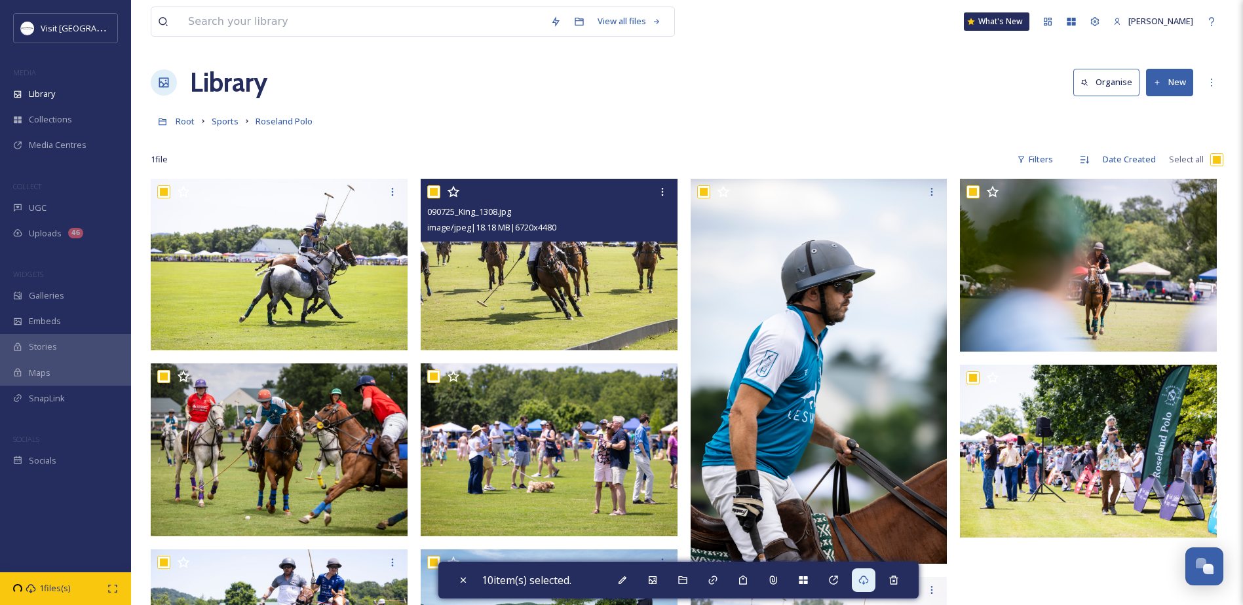
click at [458, 296] on img at bounding box center [549, 265] width 257 height 172
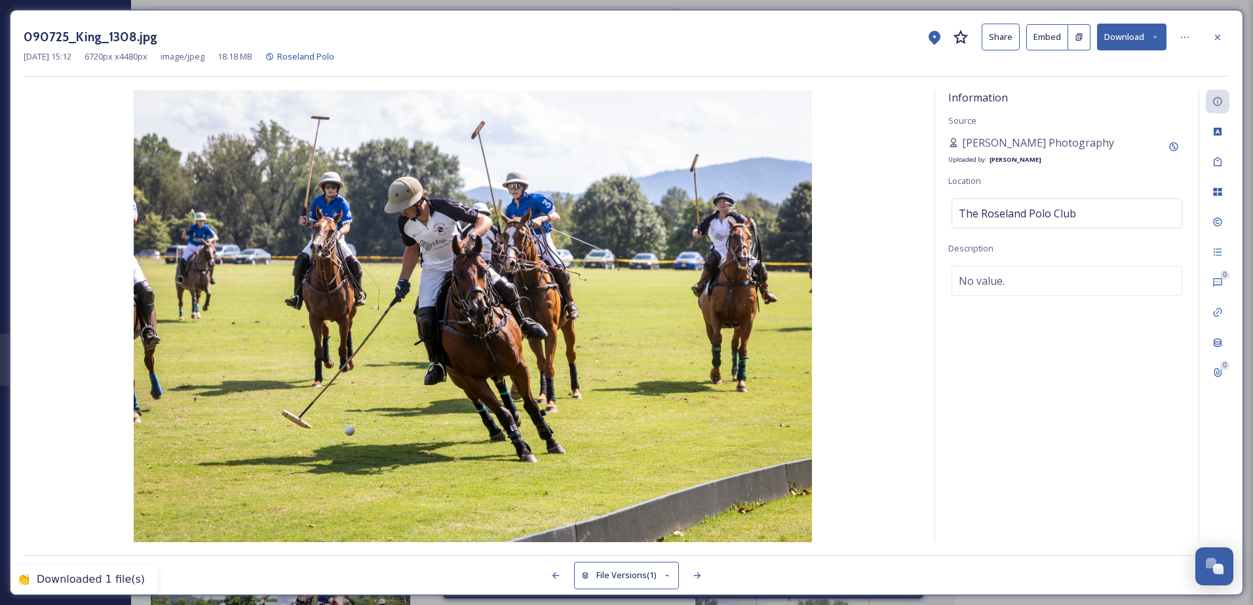
click at [1159, 37] on icon at bounding box center [1155, 37] width 9 height 9
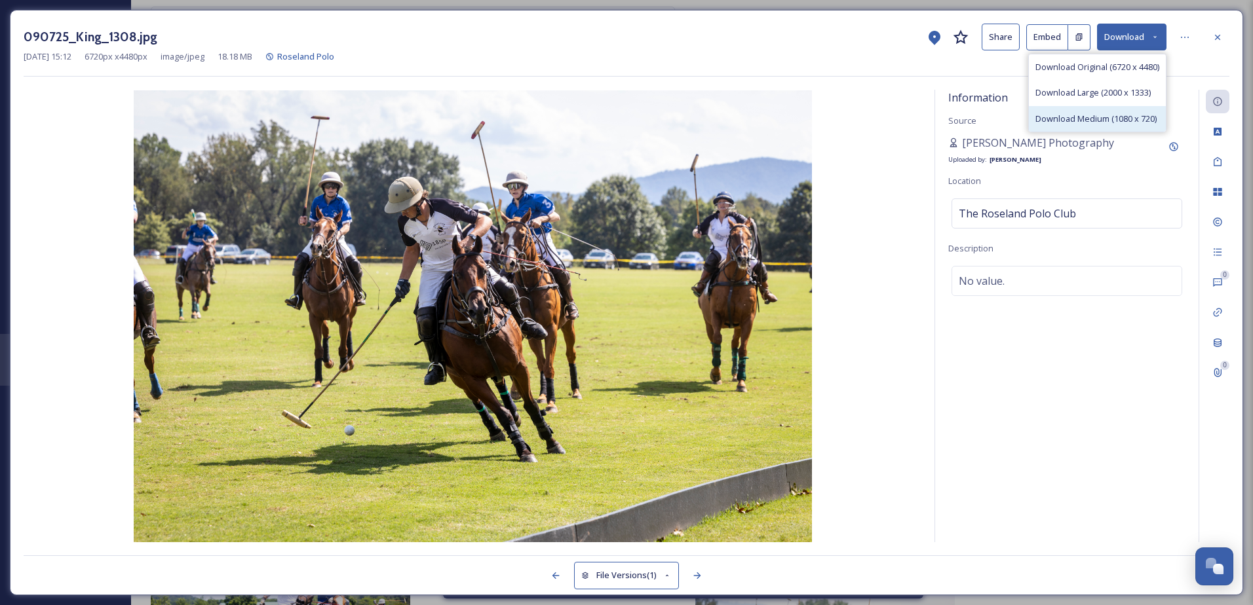
click at [1067, 118] on span "Download Medium (1080 x 720)" at bounding box center [1095, 119] width 121 height 12
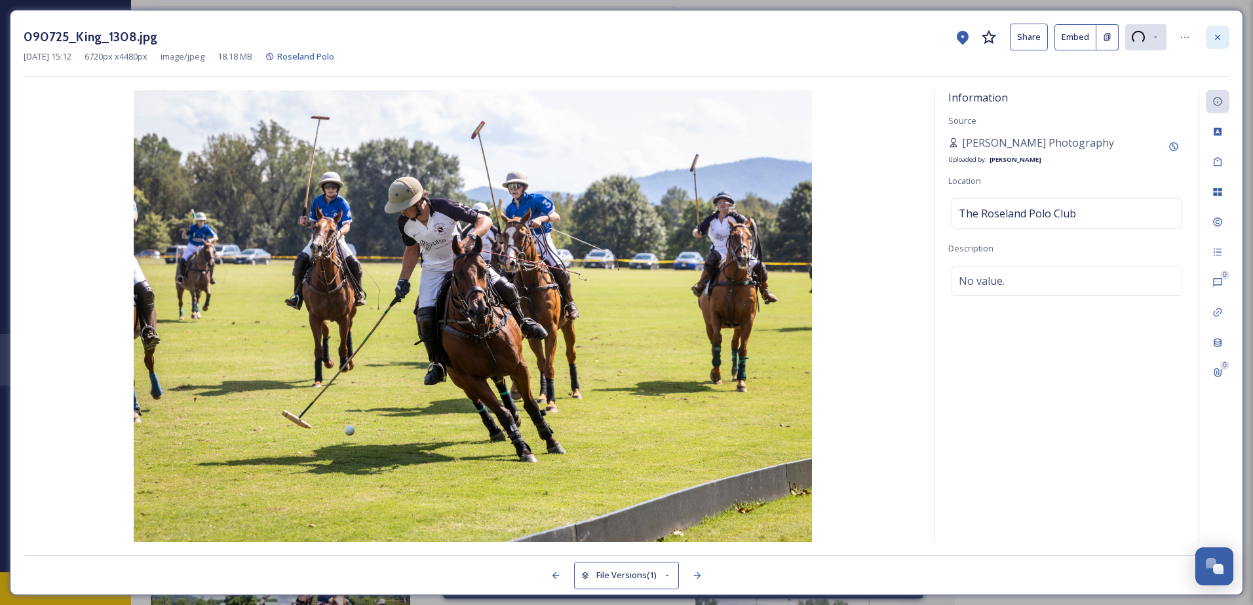
click at [1221, 34] on icon at bounding box center [1217, 37] width 10 height 10
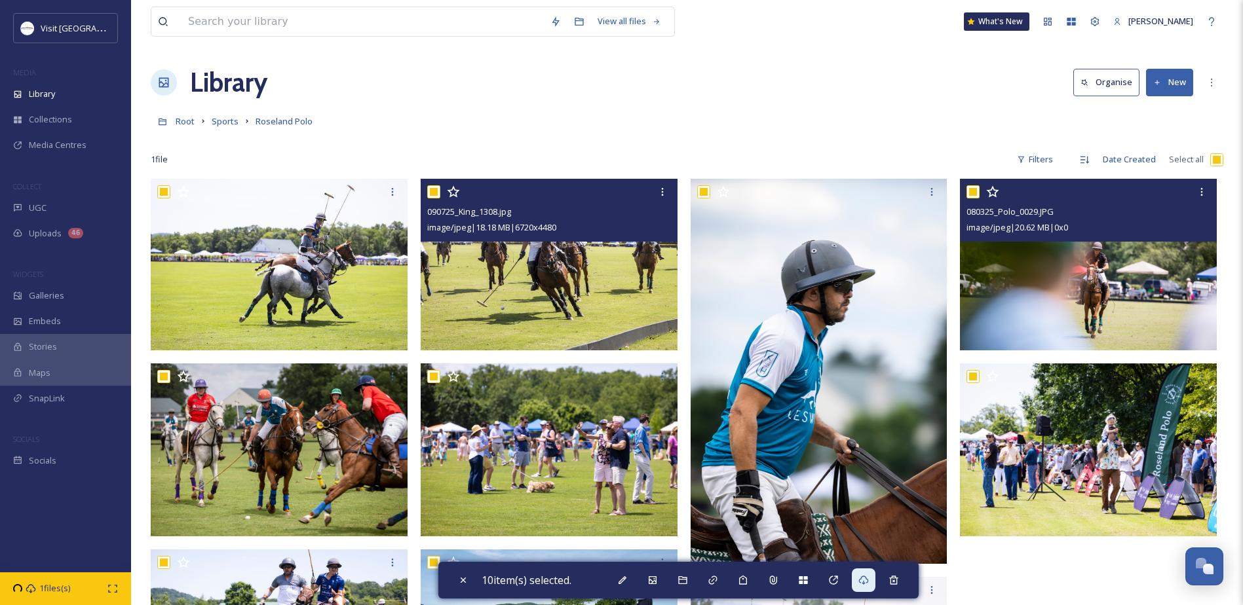
click at [1132, 268] on img at bounding box center [1088, 264] width 257 height 171
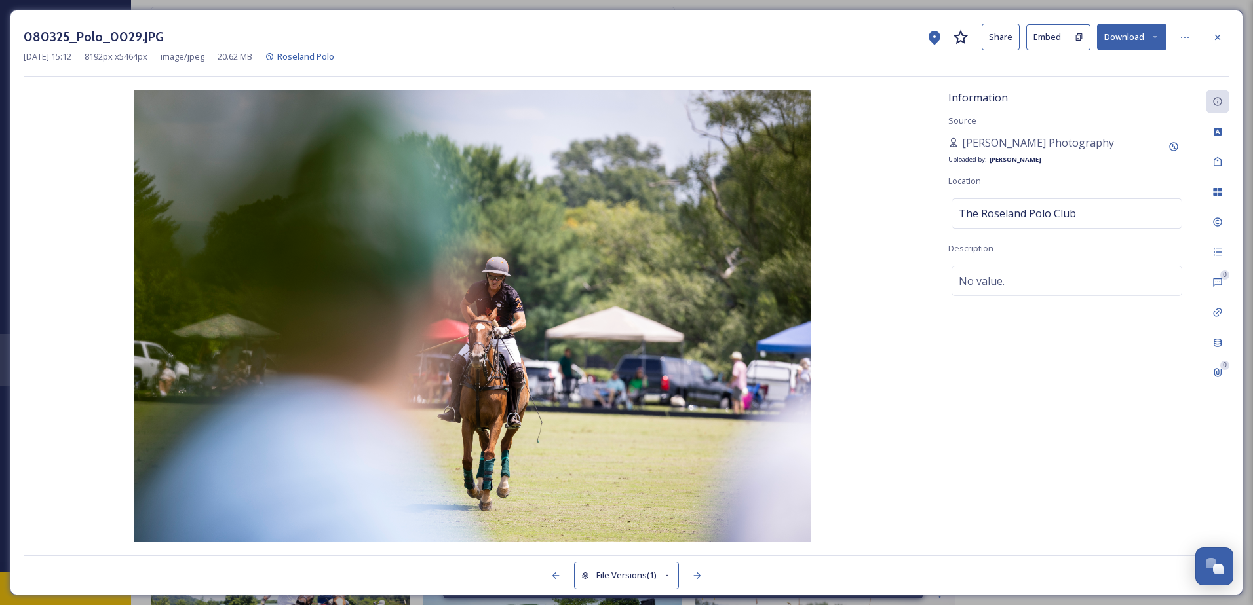
click at [1155, 39] on icon at bounding box center [1155, 37] width 9 height 9
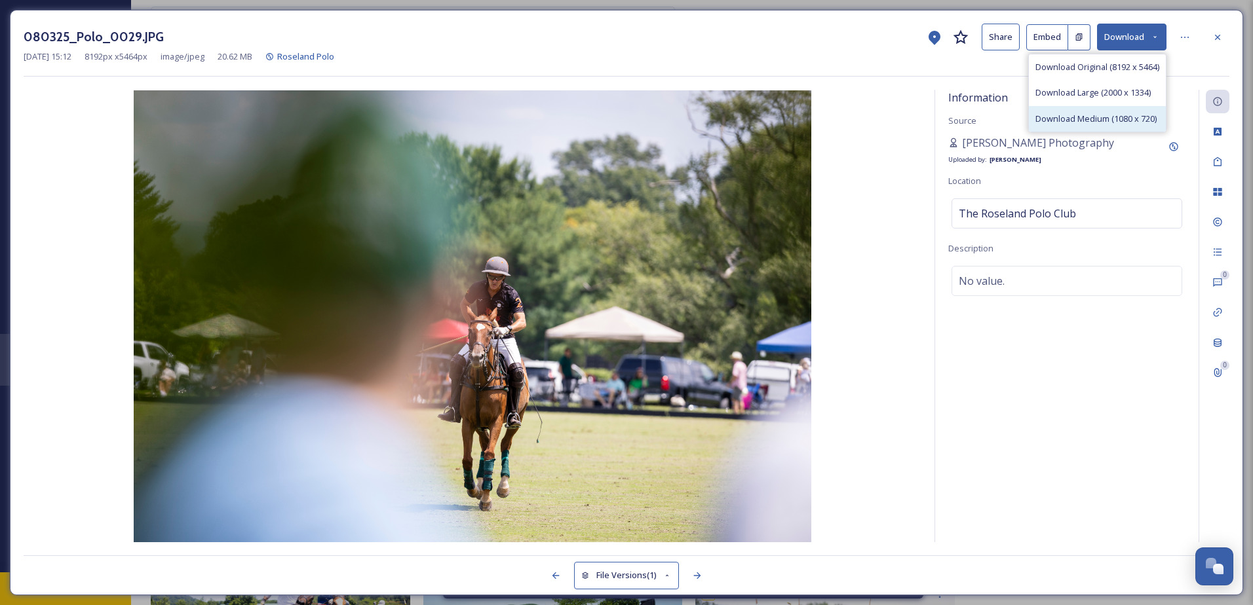
click at [1112, 119] on span "Download Medium (1080 x 720)" at bounding box center [1095, 119] width 121 height 12
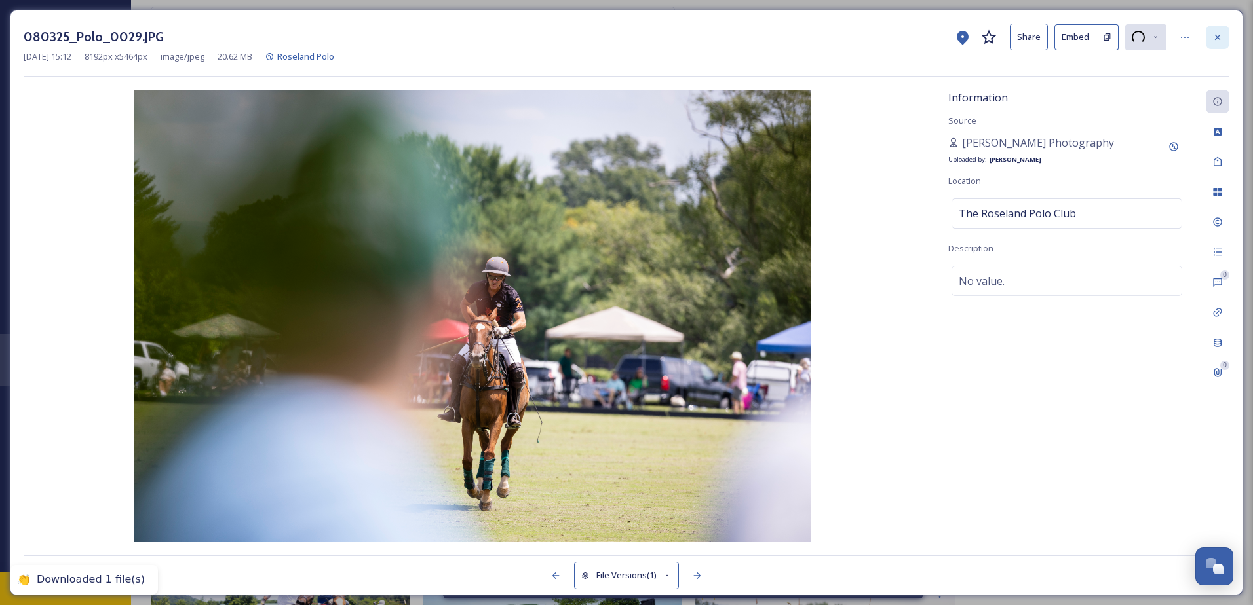
click at [1212, 33] on icon at bounding box center [1217, 37] width 10 height 10
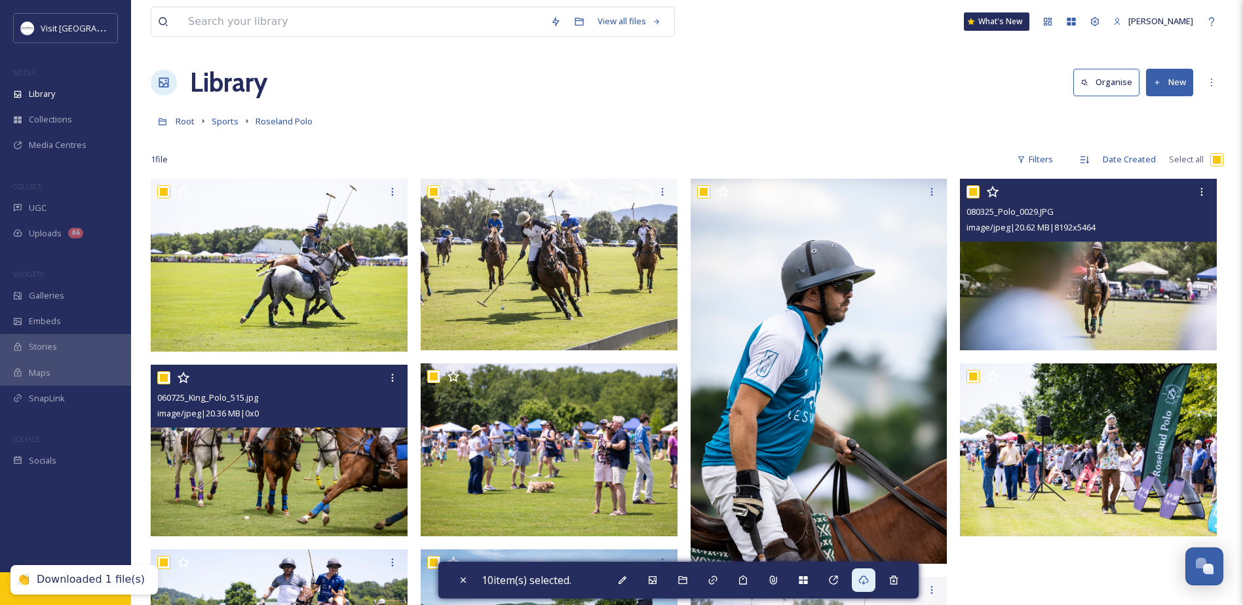
click at [202, 469] on img at bounding box center [279, 450] width 257 height 171
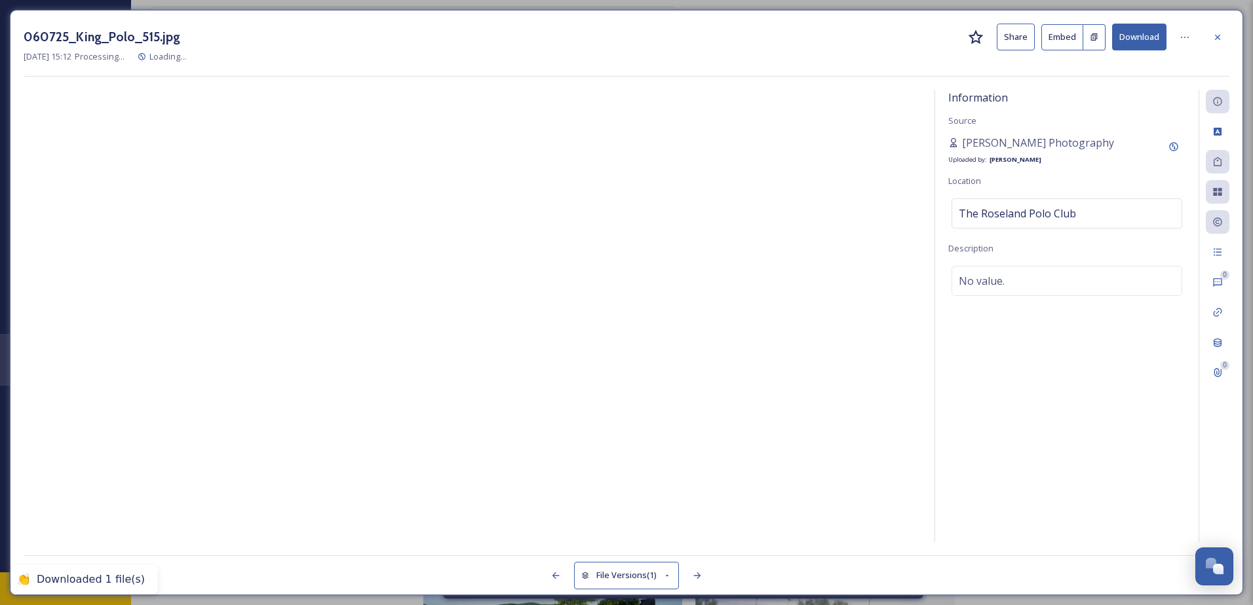
click at [1152, 20] on div "060725_King_Polo_515.jpg Share Embed Download [DATE] 15:12 Processing... Loadin…" at bounding box center [626, 303] width 1233 height 586
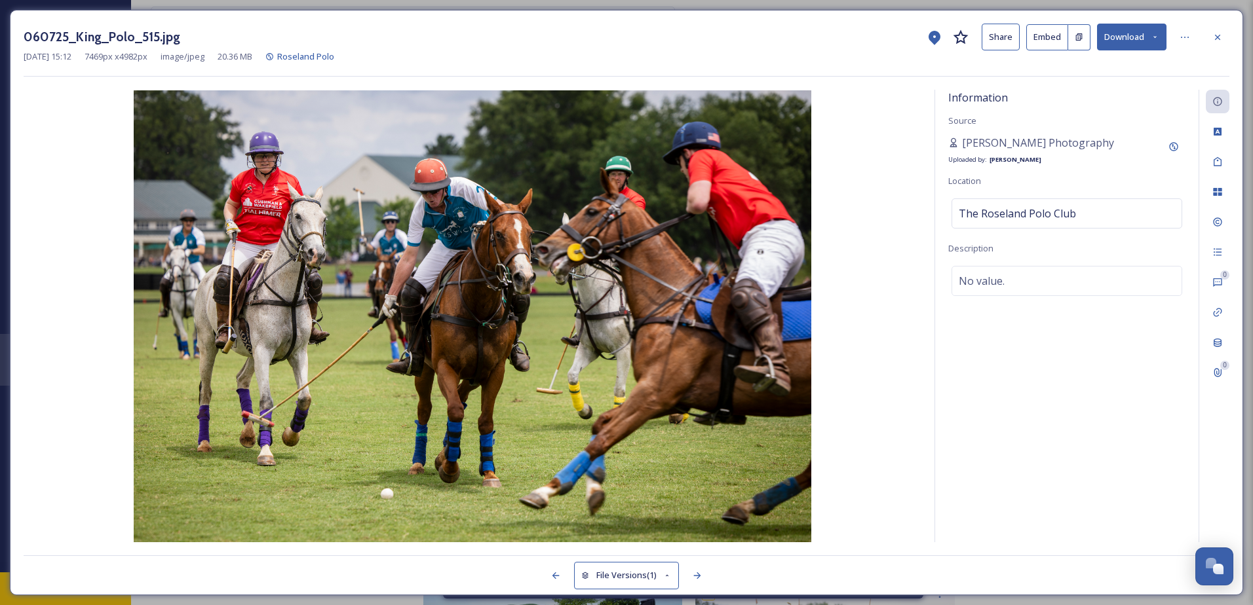
drag, startPoint x: 1152, startPoint y: 31, endPoint x: 1149, endPoint y: 48, distance: 16.6
click at [1152, 34] on button "Download" at bounding box center [1131, 37] width 69 height 27
drag, startPoint x: 1105, startPoint y: 119, endPoint x: 1224, endPoint y: 31, distance: 148.1
click at [1104, 119] on span "Download Medium (1080 x 720)" at bounding box center [1095, 119] width 121 height 12
click at [1214, 35] on icon at bounding box center [1217, 37] width 10 height 10
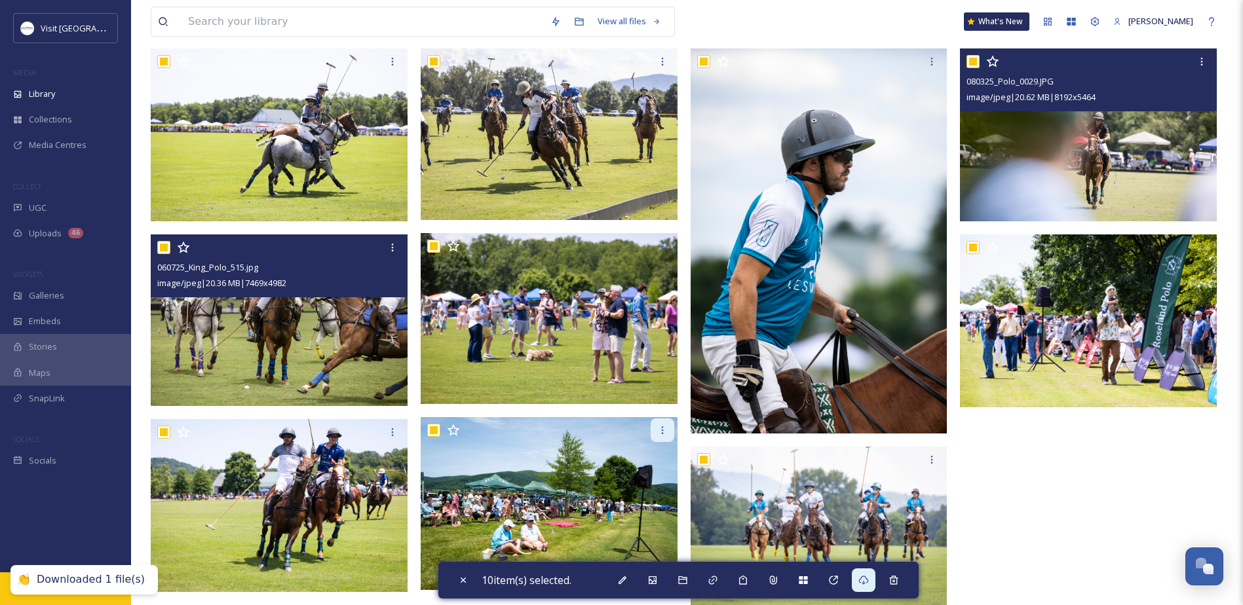
scroll to position [131, 0]
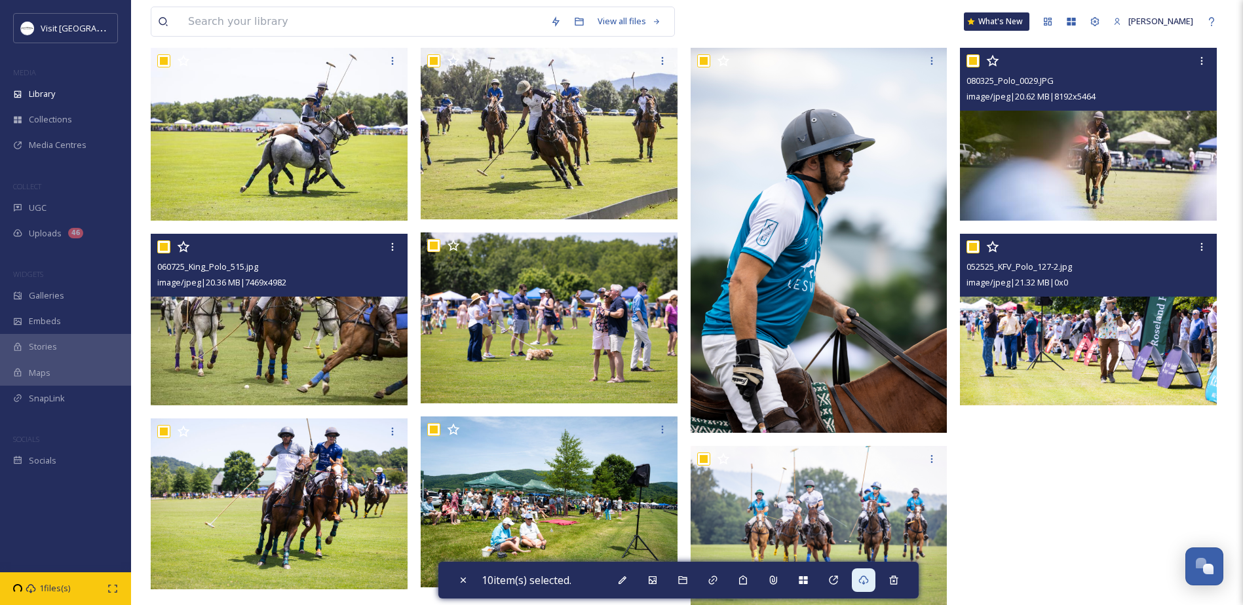
click at [1187, 334] on img at bounding box center [1088, 319] width 257 height 171
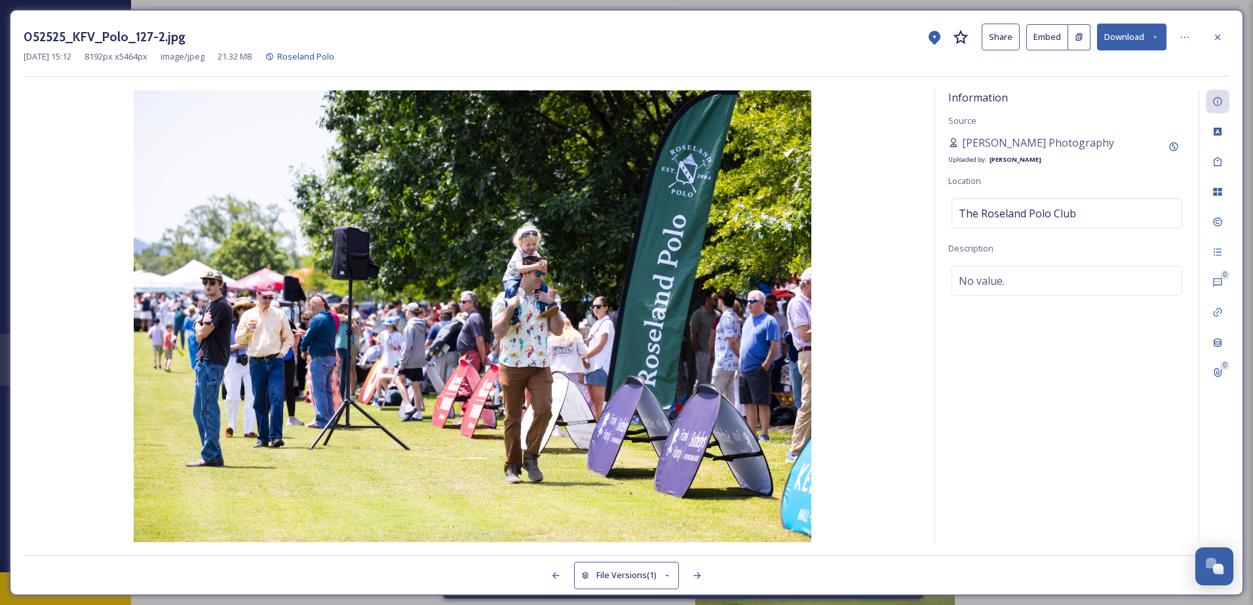
click at [1145, 37] on button "Download" at bounding box center [1131, 37] width 69 height 27
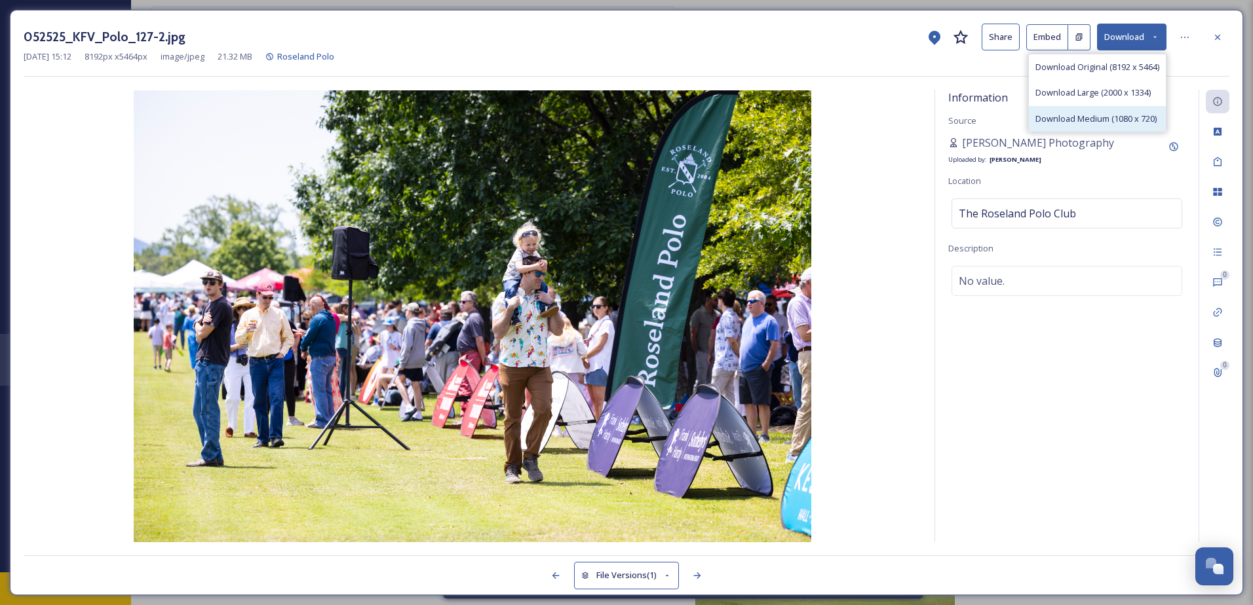
click at [1096, 119] on span "Download Medium (1080 x 720)" at bounding box center [1095, 119] width 121 height 12
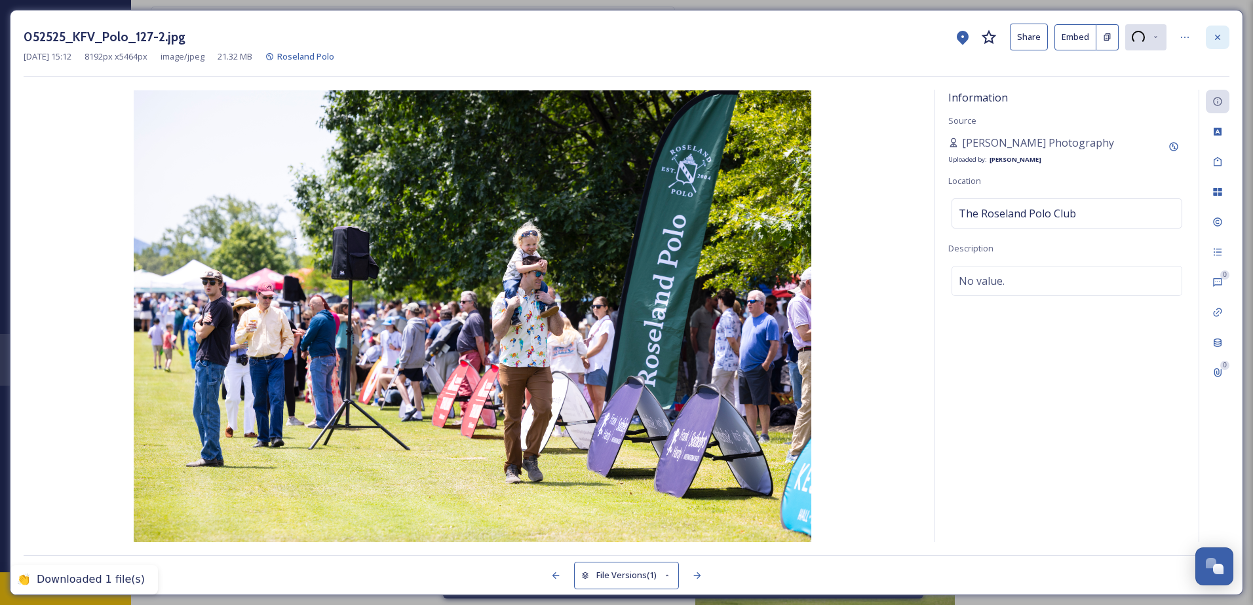
click at [1215, 35] on icon at bounding box center [1217, 37] width 10 height 10
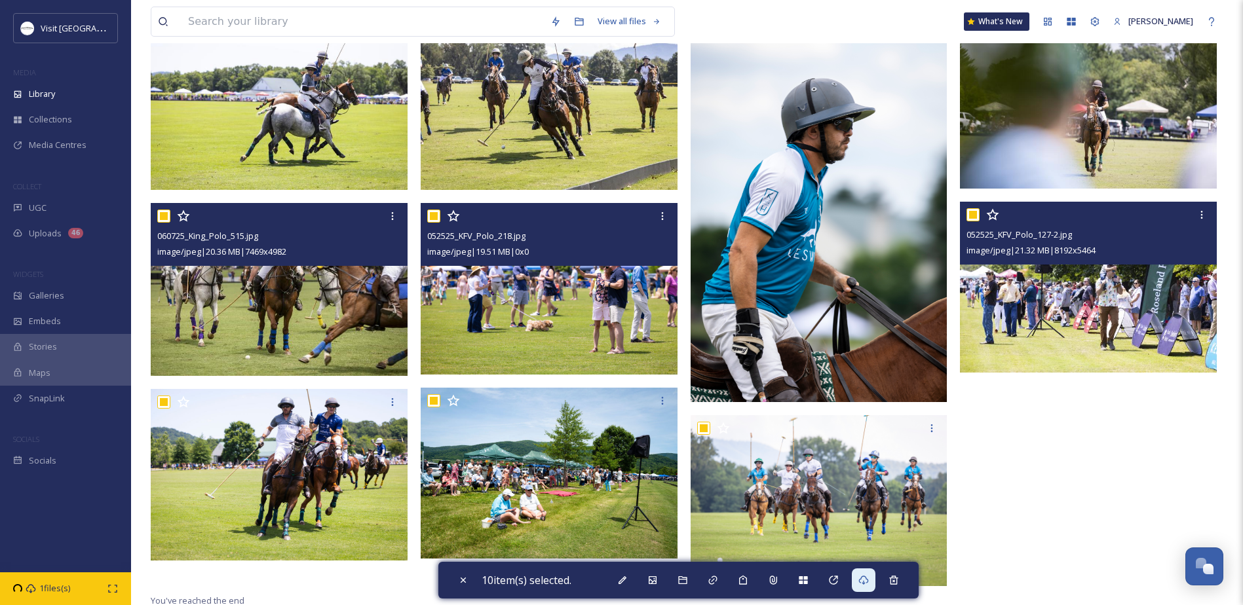
scroll to position [179, 0]
